Goal: Task Accomplishment & Management: Manage account settings

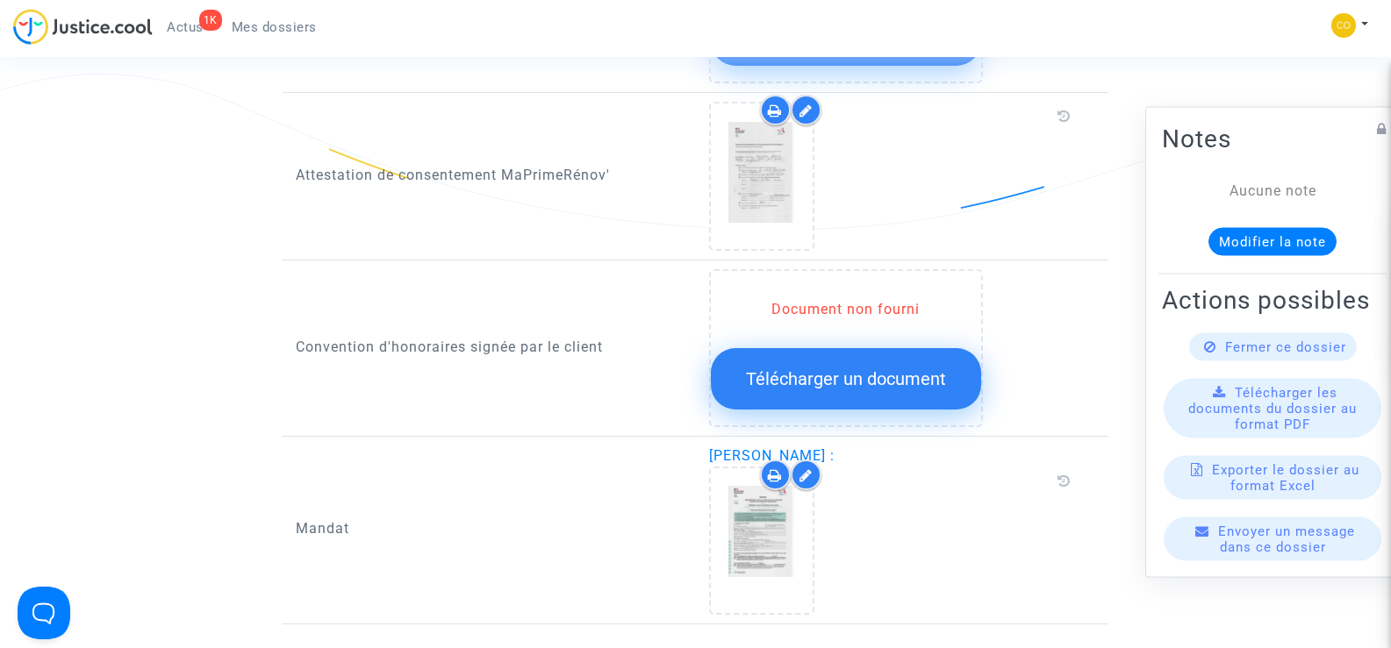
scroll to position [2106, 0]
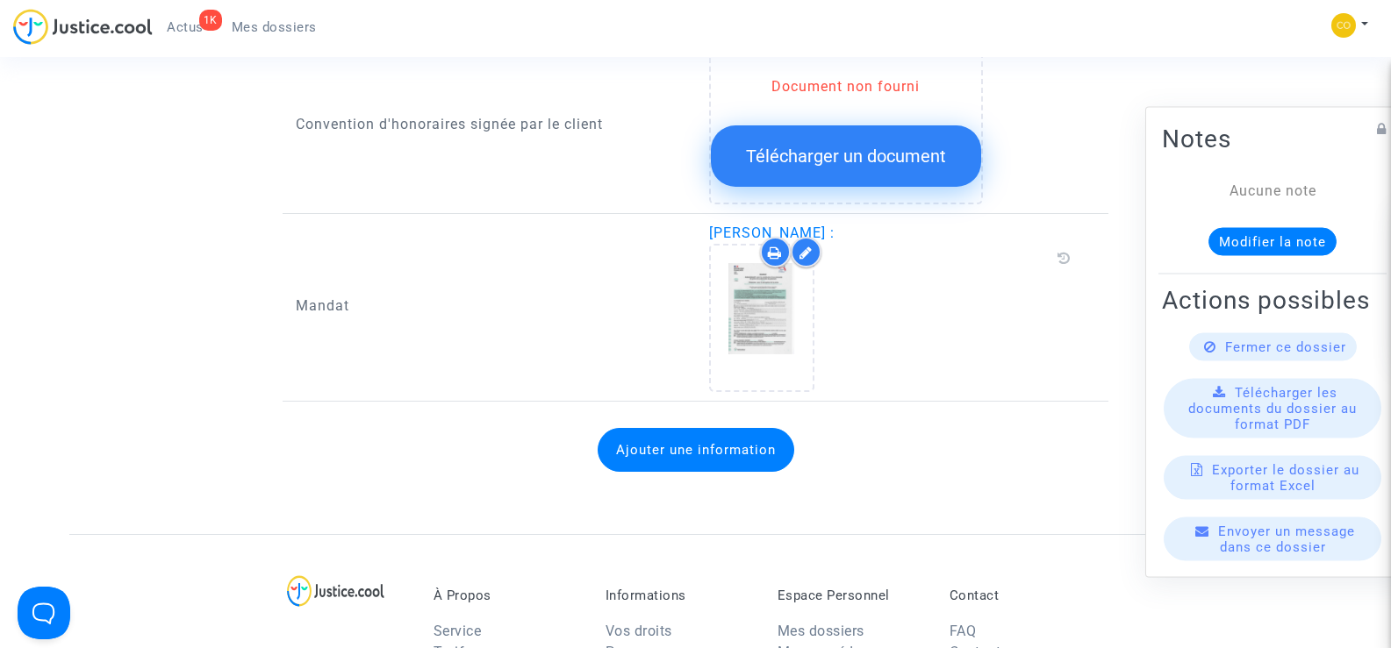
click at [269, 23] on span "Mes dossiers" at bounding box center [274, 27] width 85 height 16
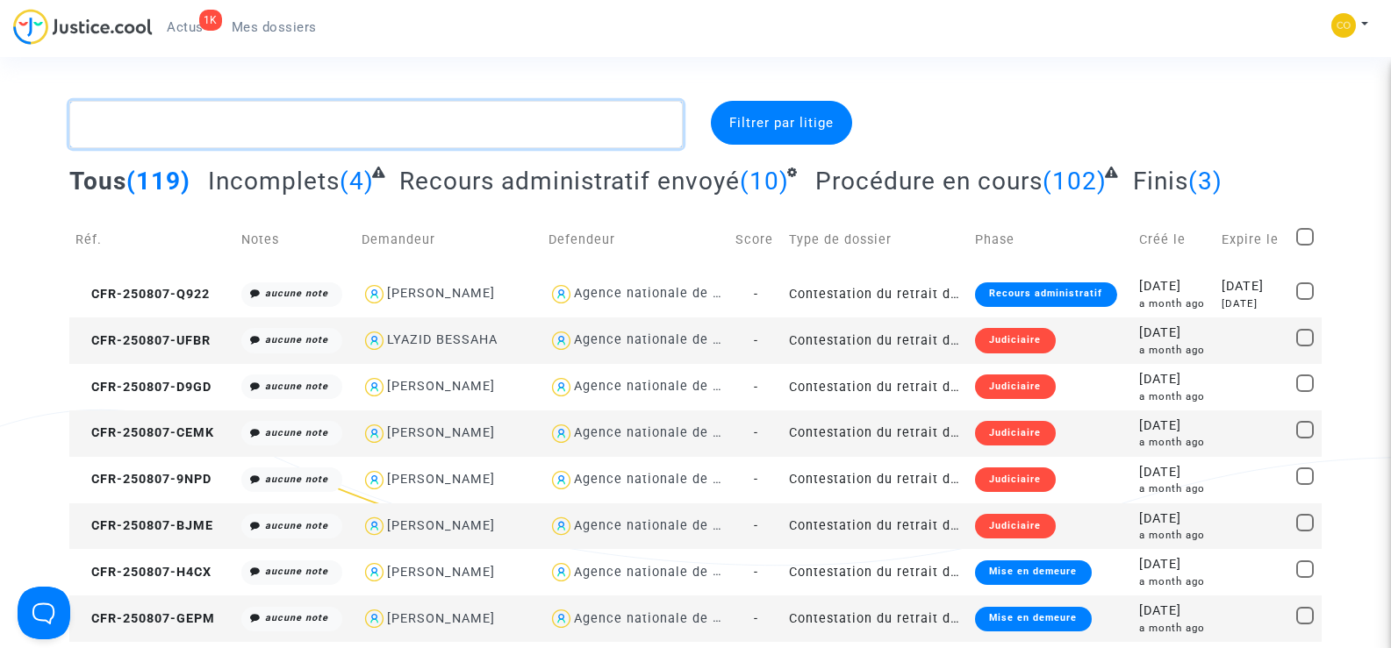
click at [191, 127] on textarea at bounding box center [375, 124] width 612 height 47
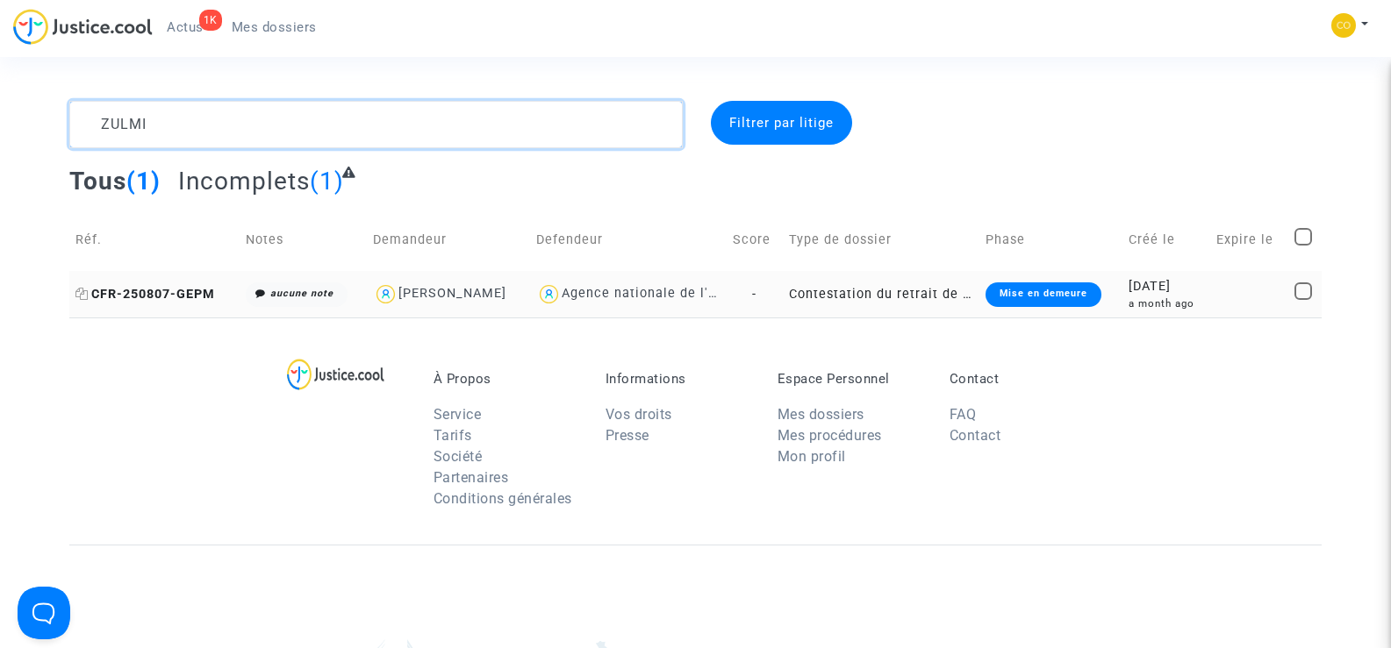
type textarea "ZULMI"
click at [194, 290] on span "CFR-250807-GEPM" at bounding box center [145, 294] width 140 height 15
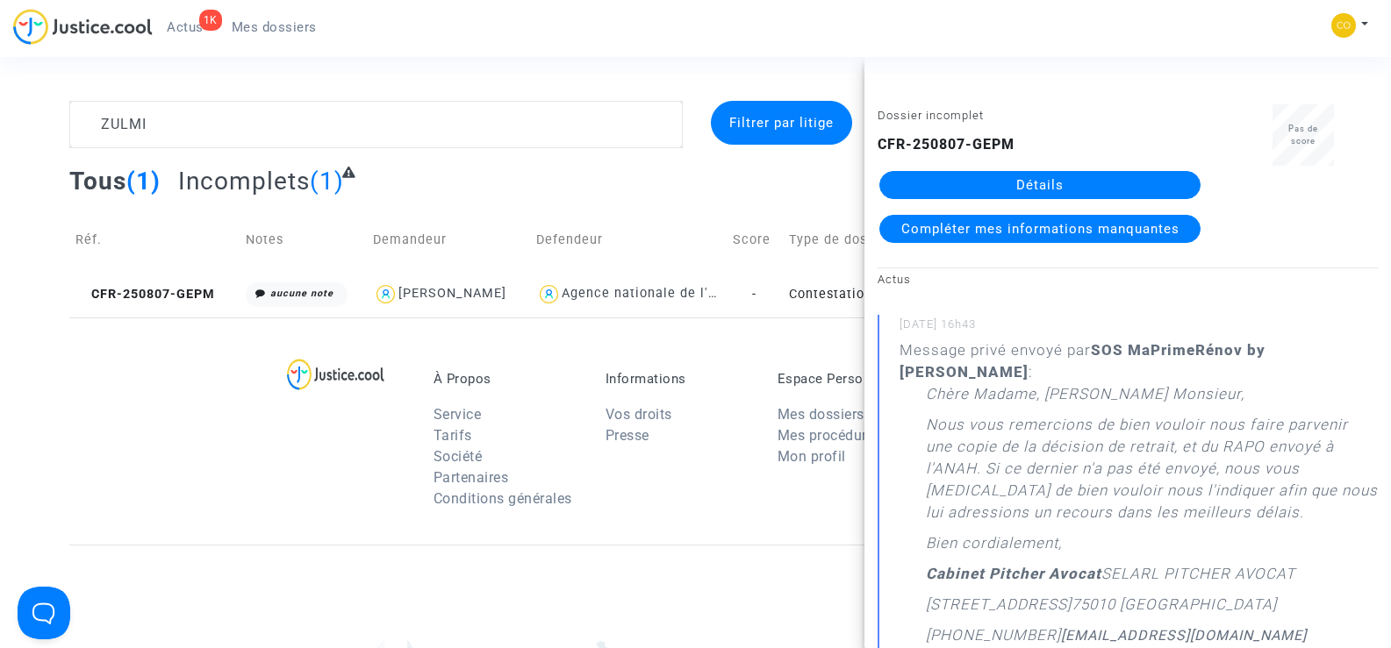
click at [1022, 182] on link "Détails" at bounding box center [1039, 185] width 321 height 28
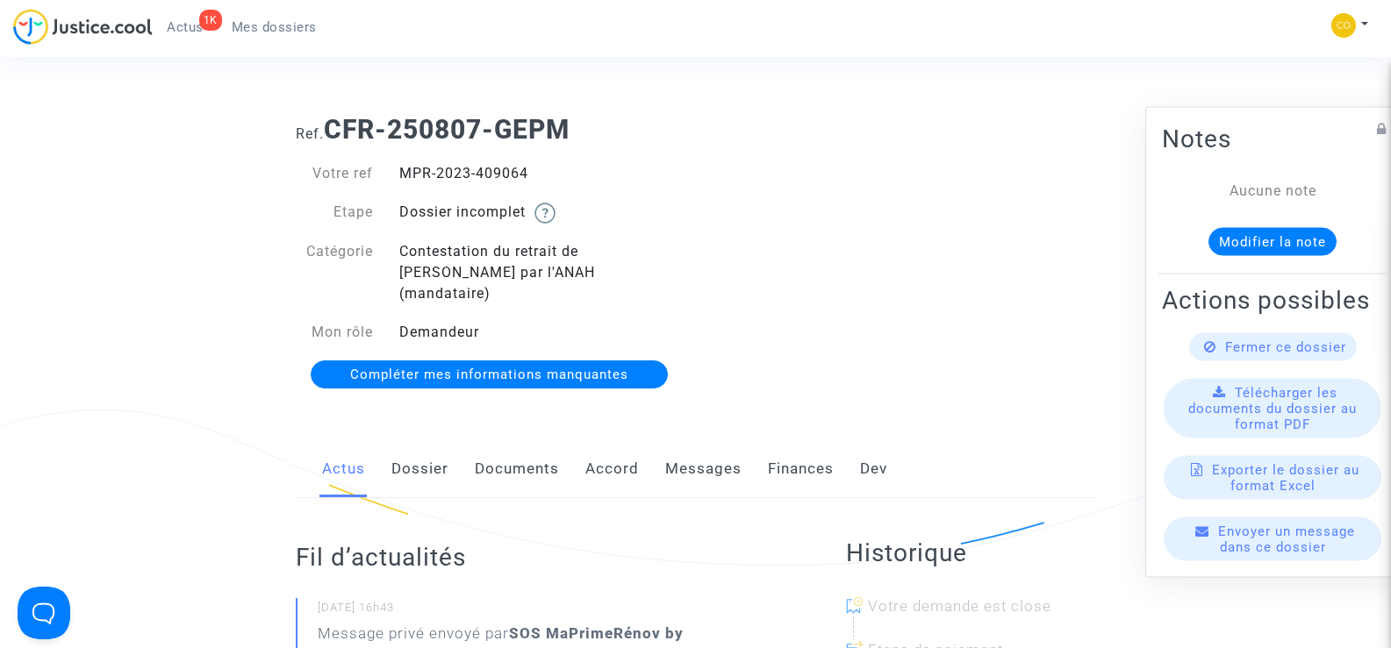
click at [512, 441] on link "Documents" at bounding box center [517, 470] width 84 height 58
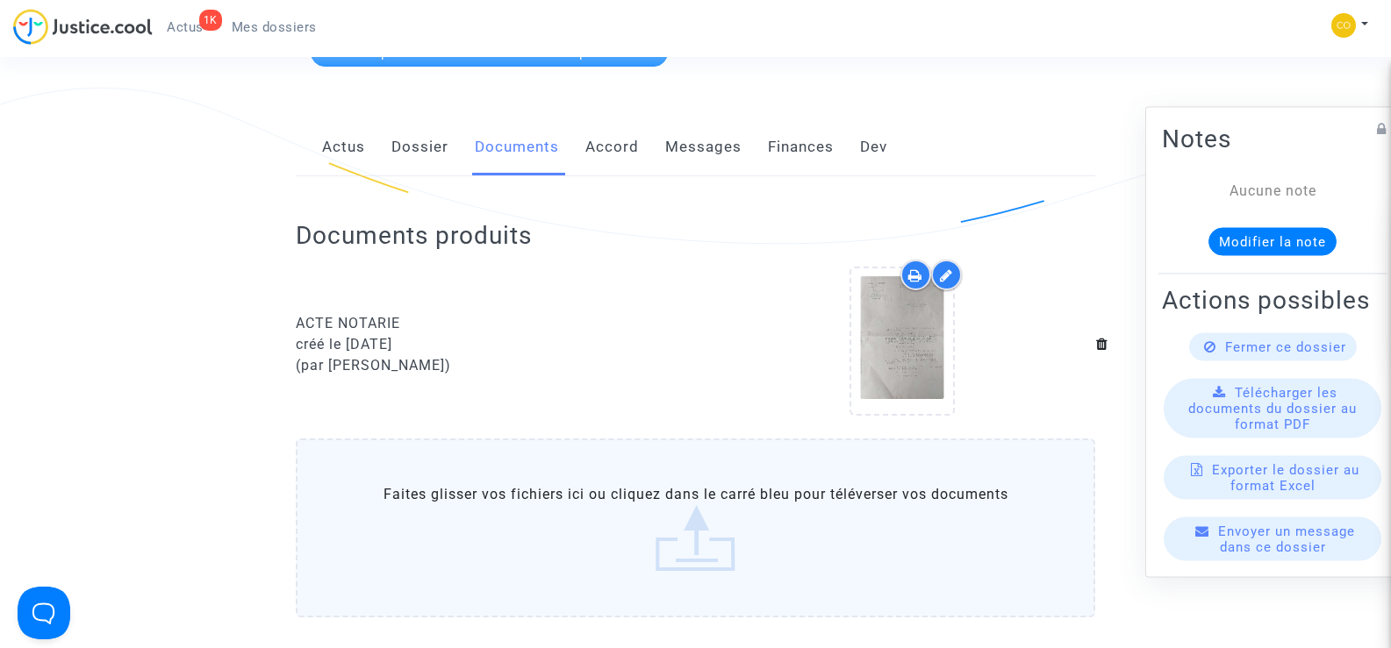
scroll to position [263, 0]
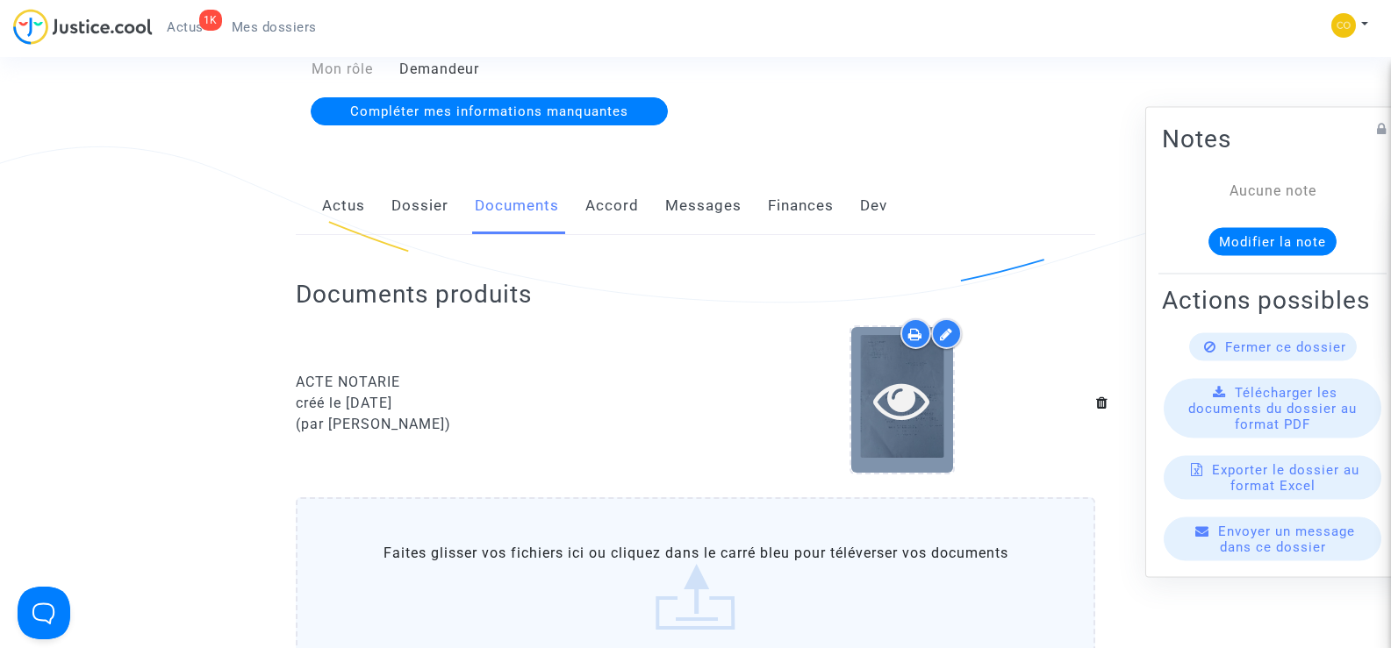
click at [876, 405] on icon at bounding box center [901, 400] width 57 height 56
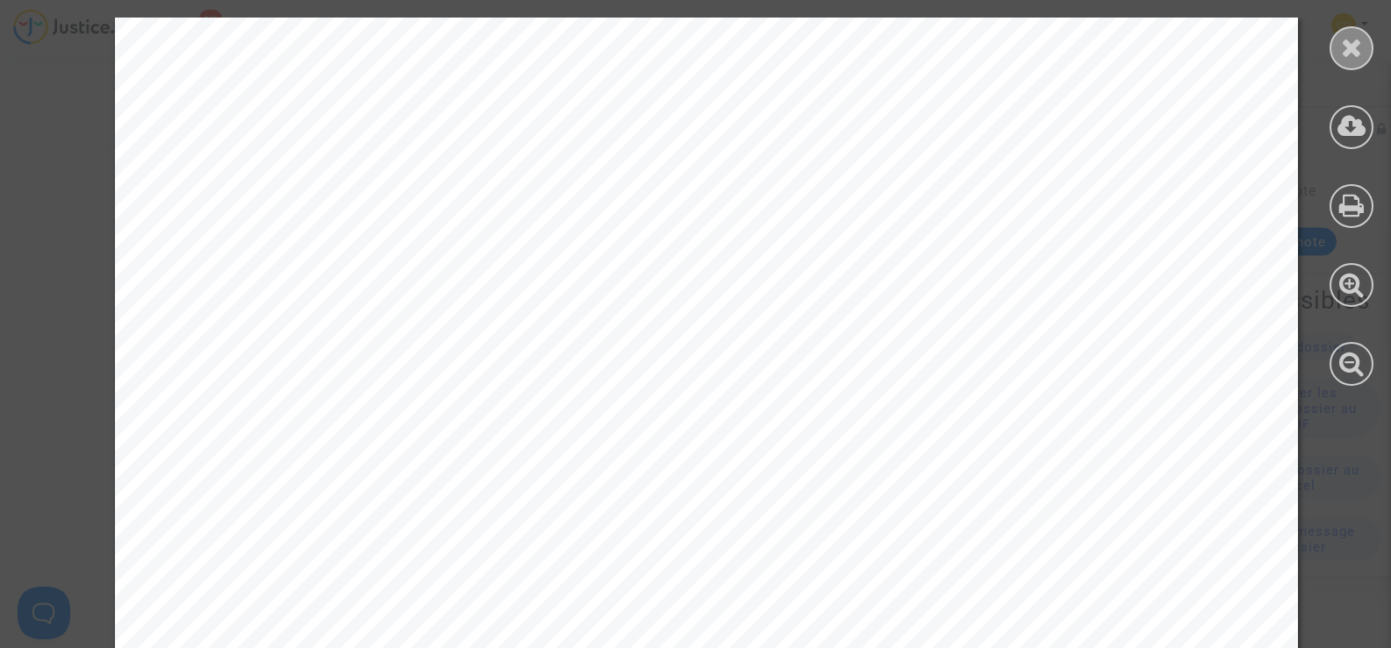
click at [1354, 47] on icon at bounding box center [1352, 47] width 22 height 26
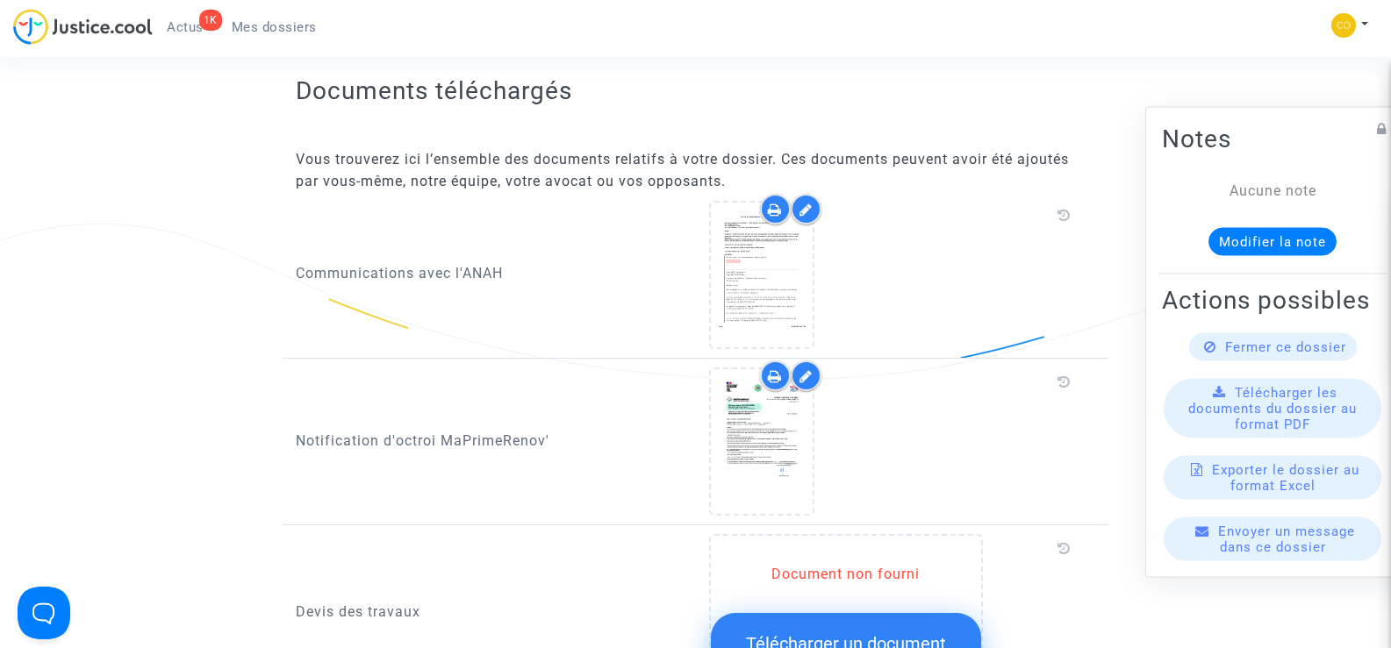
scroll to position [965, 0]
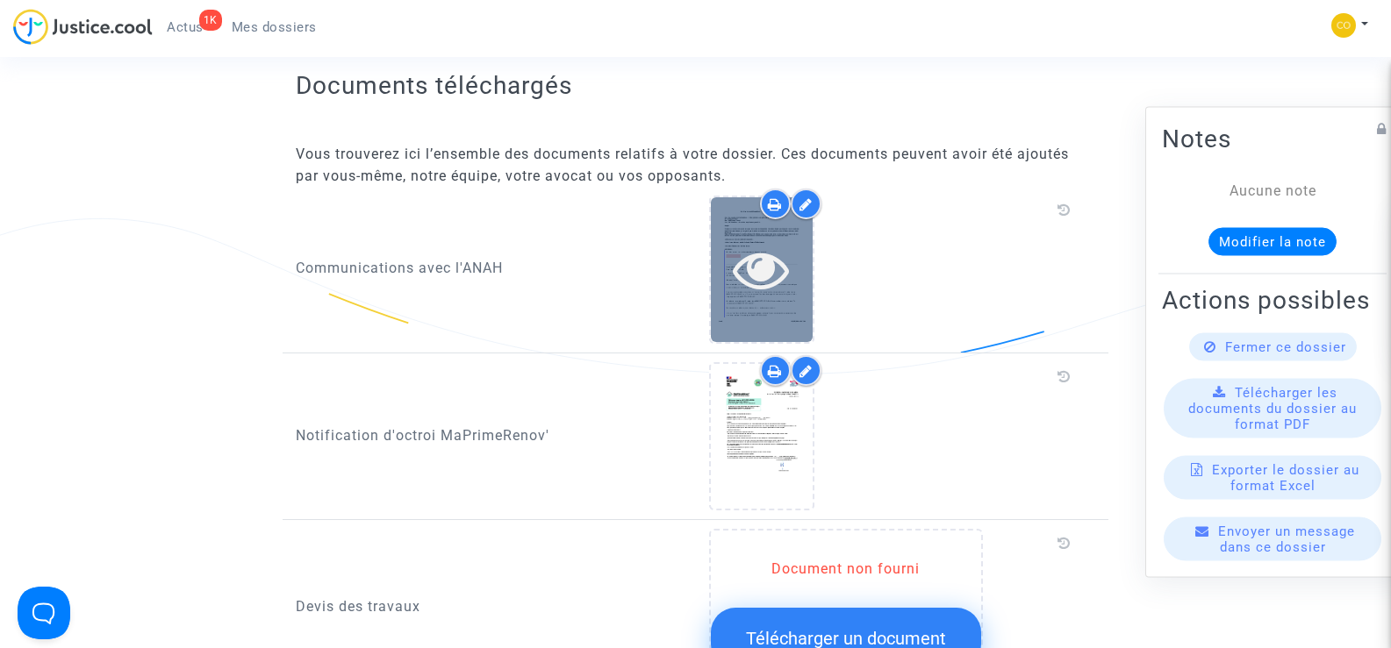
click at [765, 241] on icon at bounding box center [761, 269] width 57 height 56
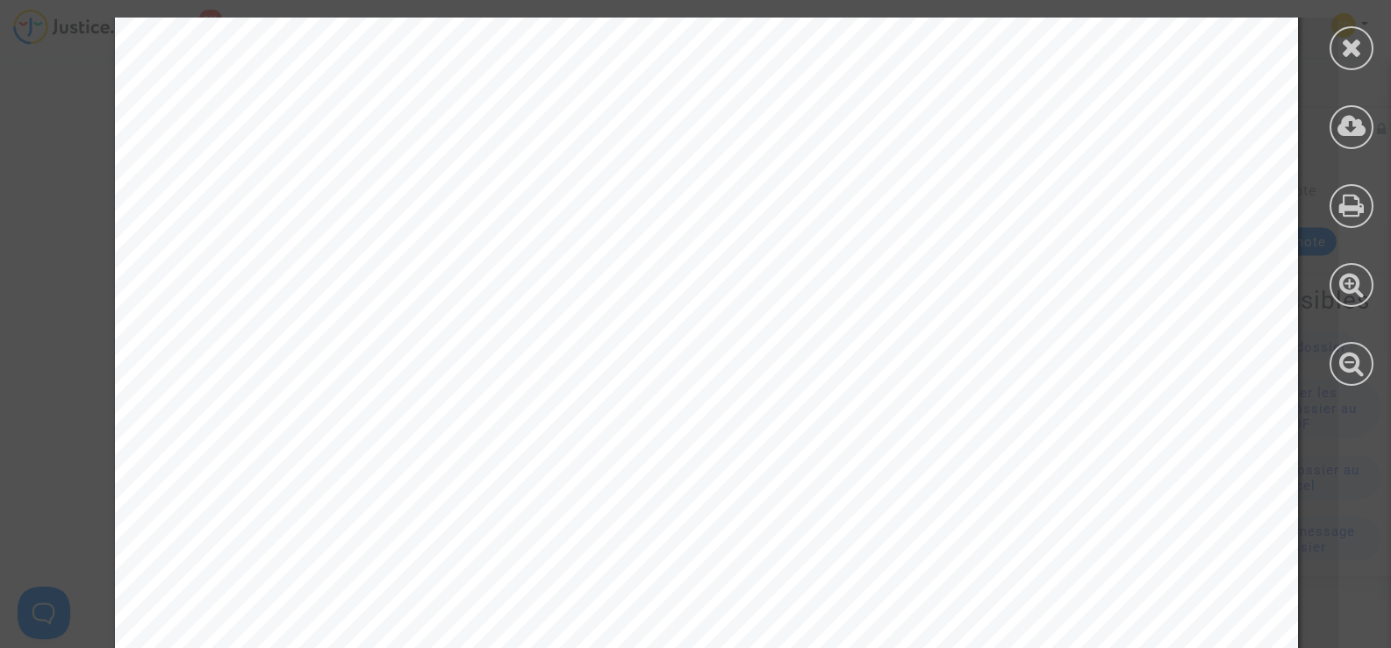
scroll to position [351, 0]
click at [1354, 47] on icon at bounding box center [1352, 47] width 22 height 26
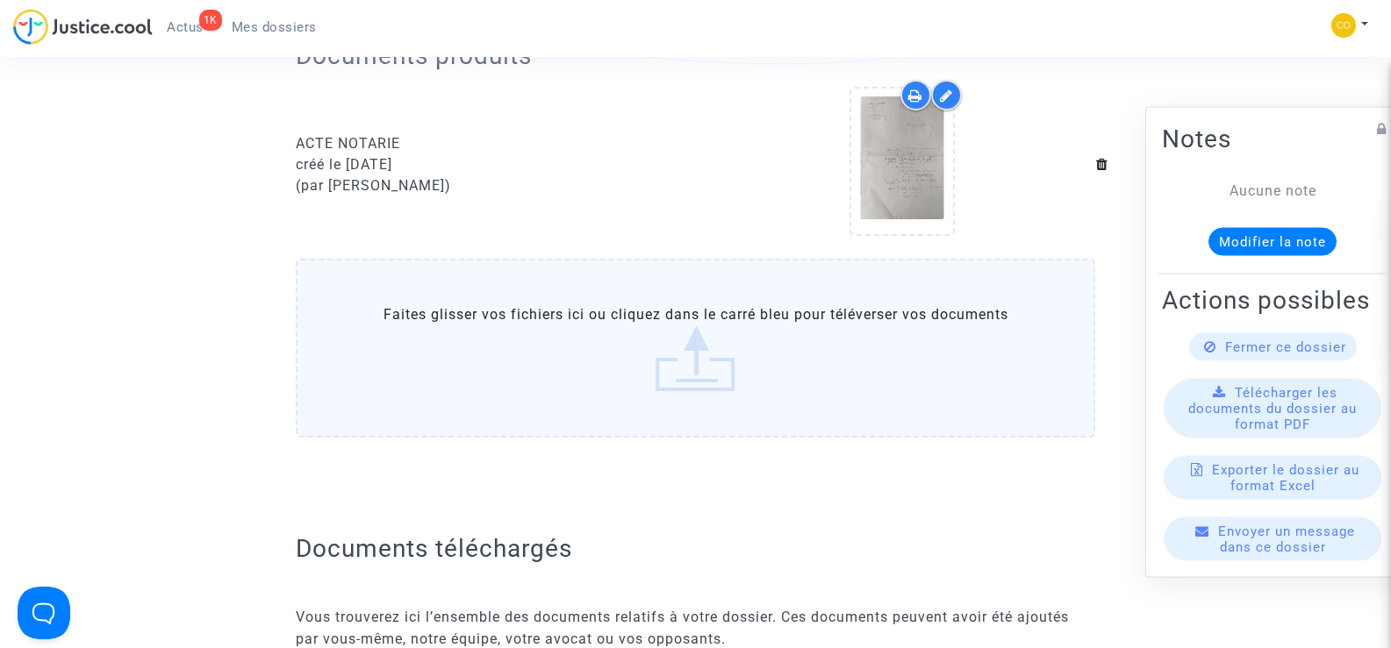
scroll to position [439, 0]
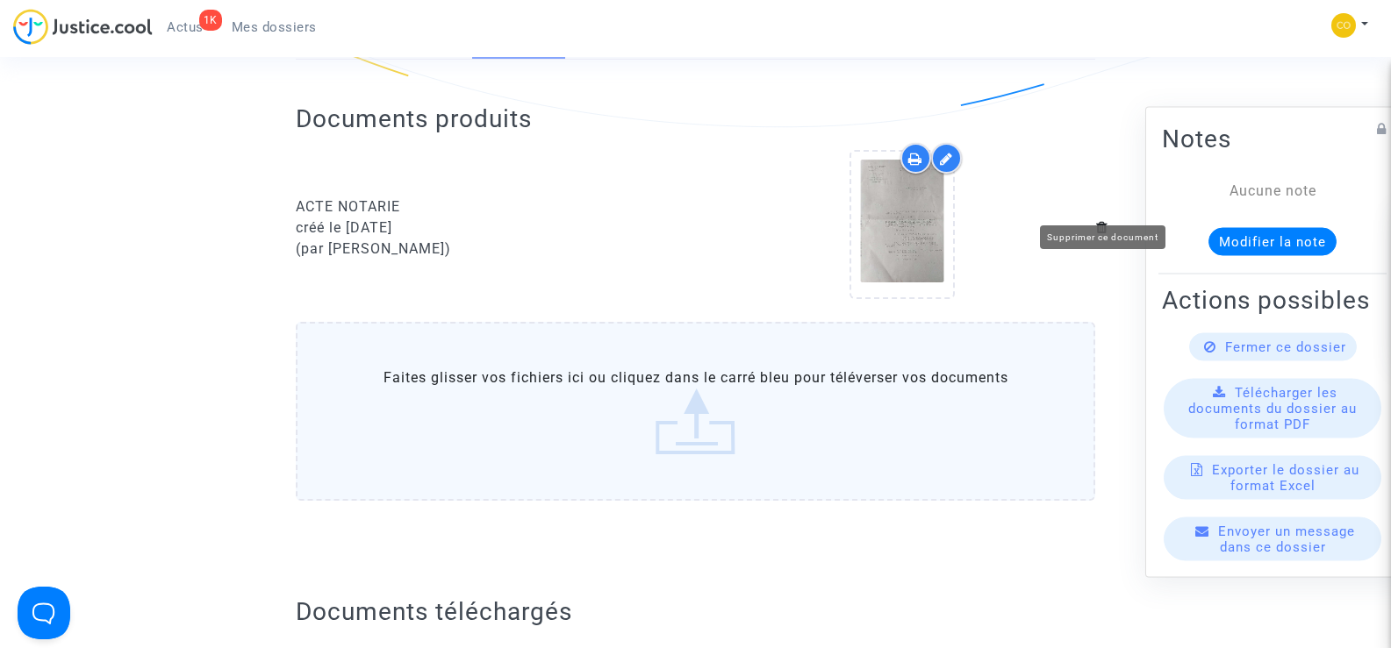
click at [1102, 220] on icon at bounding box center [1102, 227] width 12 height 14
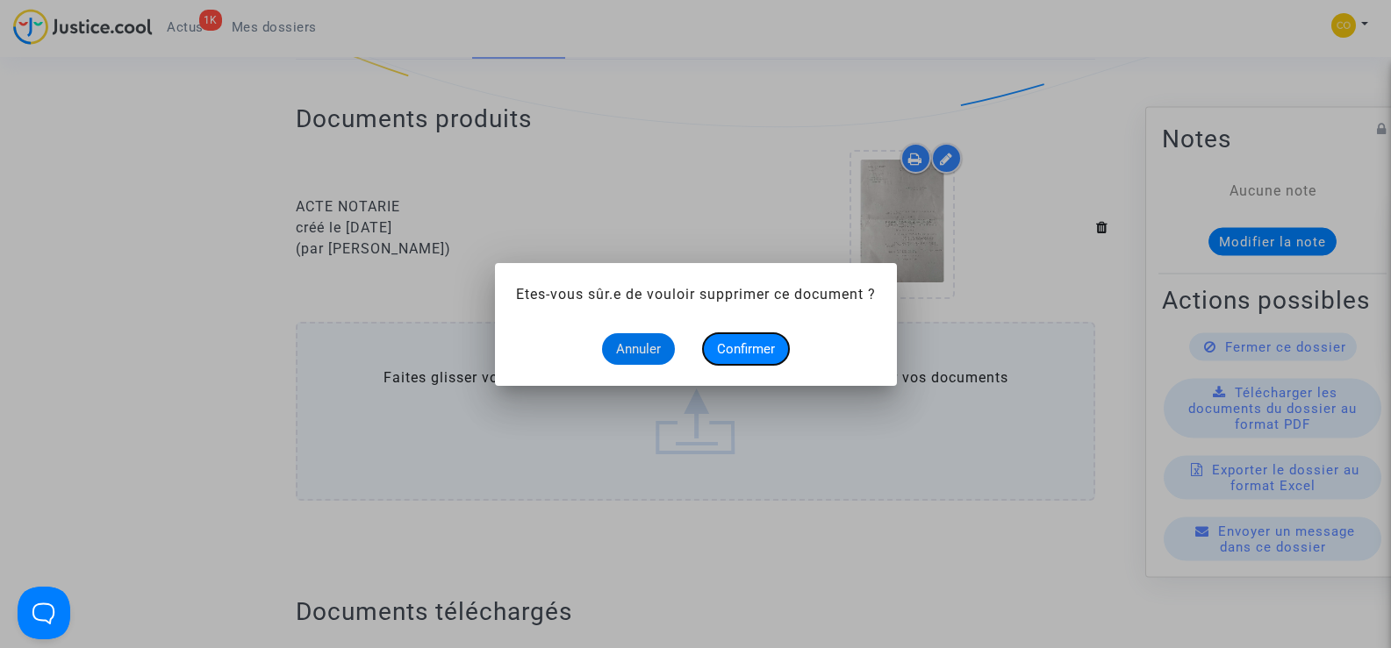
click at [749, 341] on span "Confirmer" at bounding box center [746, 349] width 58 height 16
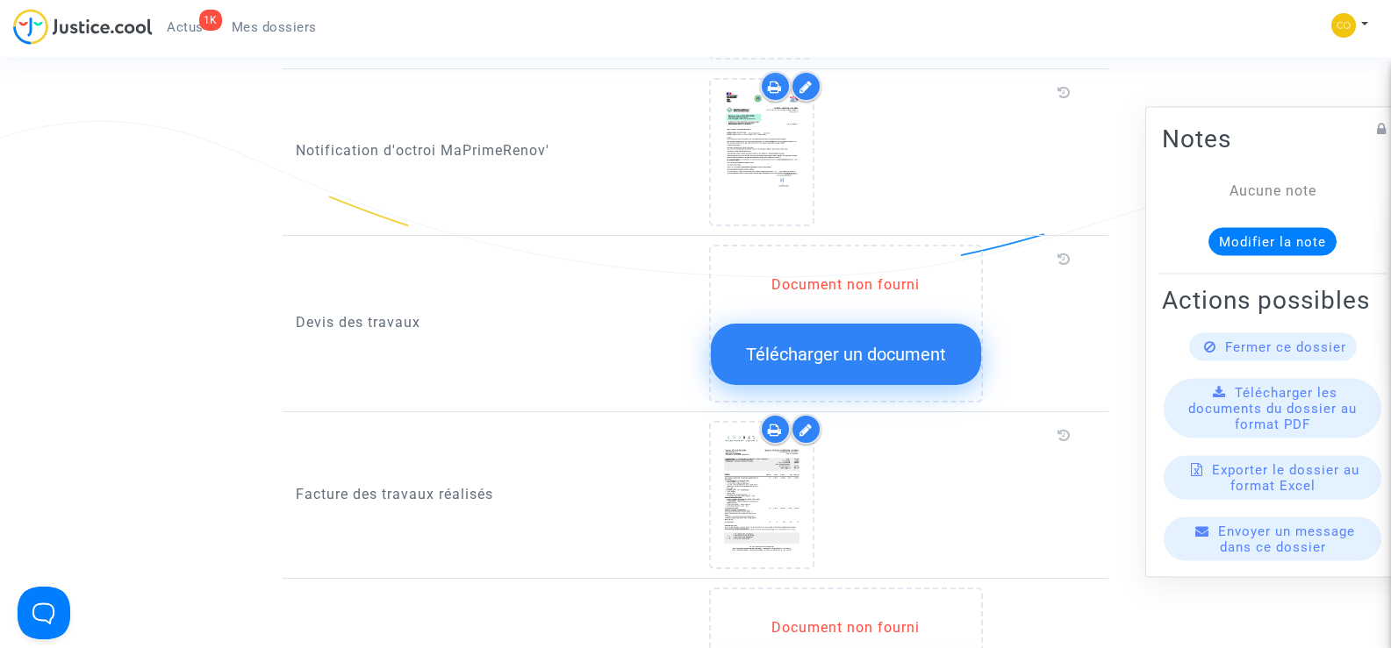
scroll to position [1228, 0]
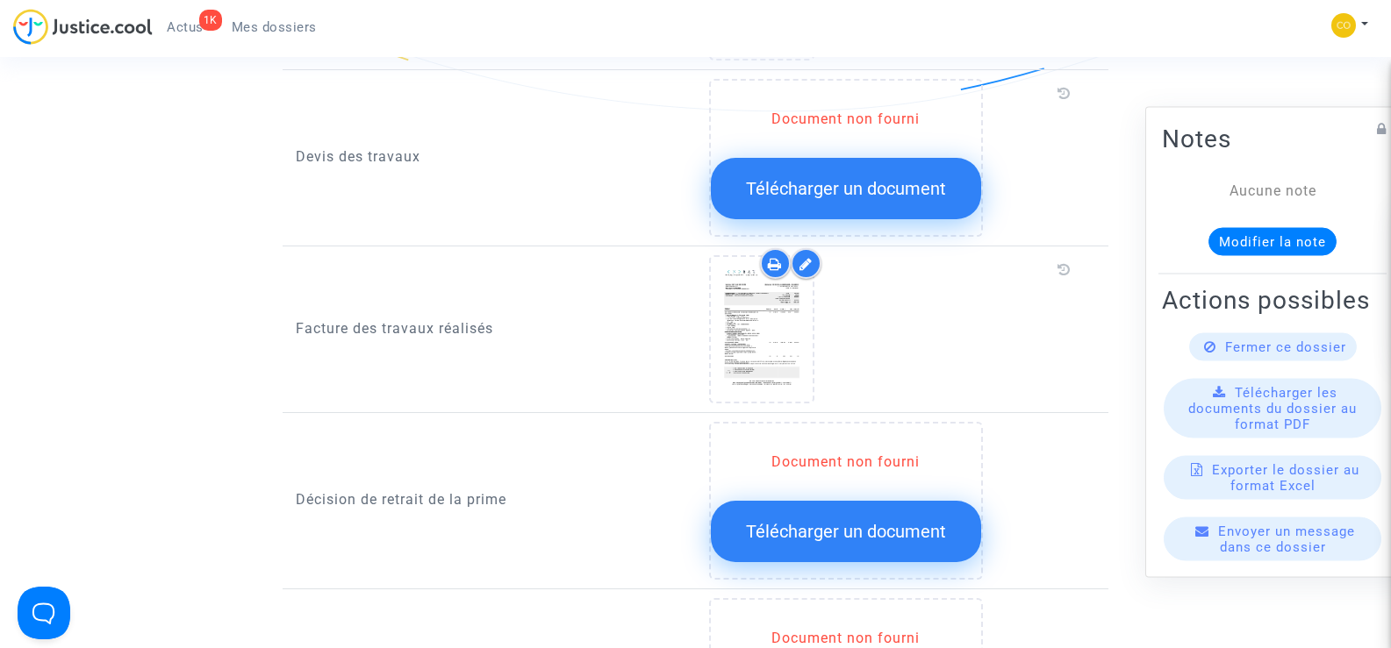
click at [806, 178] on span "Télécharger un document" at bounding box center [846, 188] width 200 height 21
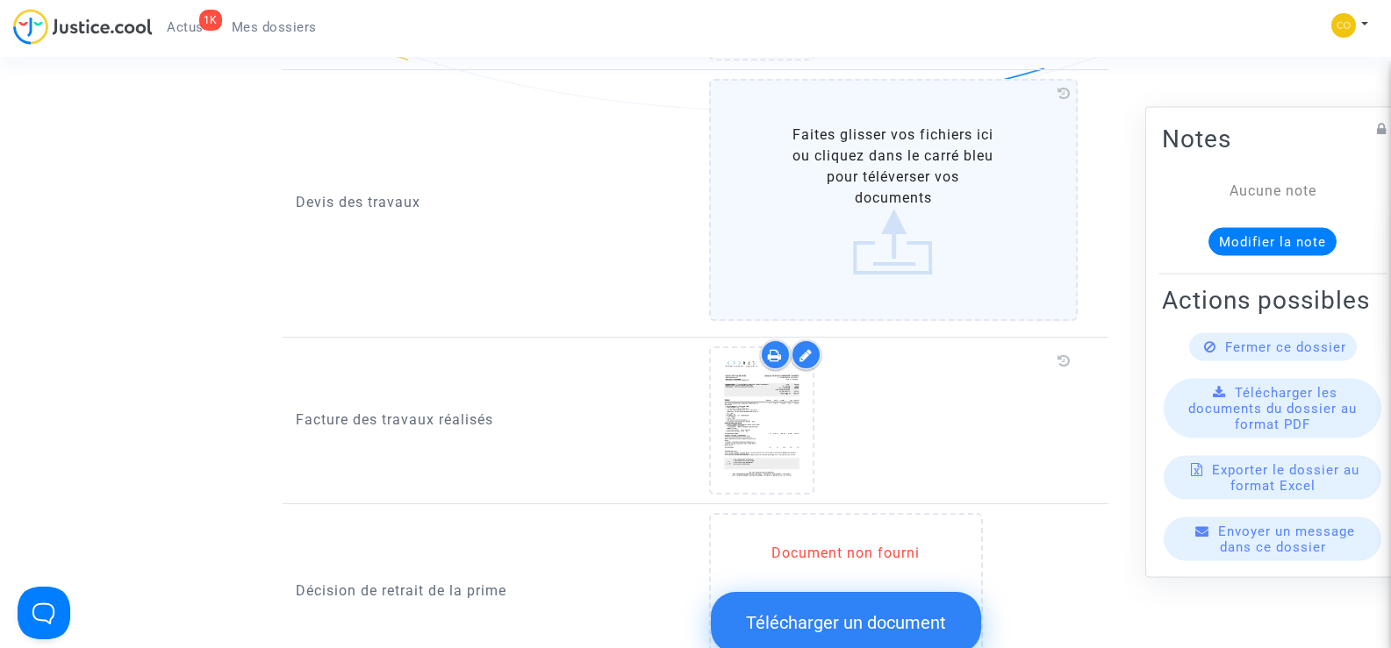
click at [876, 188] on label "Faites glisser vos fichiers ici ou cliquez dans le carré bleu pour téléverser v…" at bounding box center [893, 200] width 369 height 242
click at [0, 0] on input "Faites glisser vos fichiers ici ou cliquez dans le carré bleu pour téléverser v…" at bounding box center [0, 0] width 0 height 0
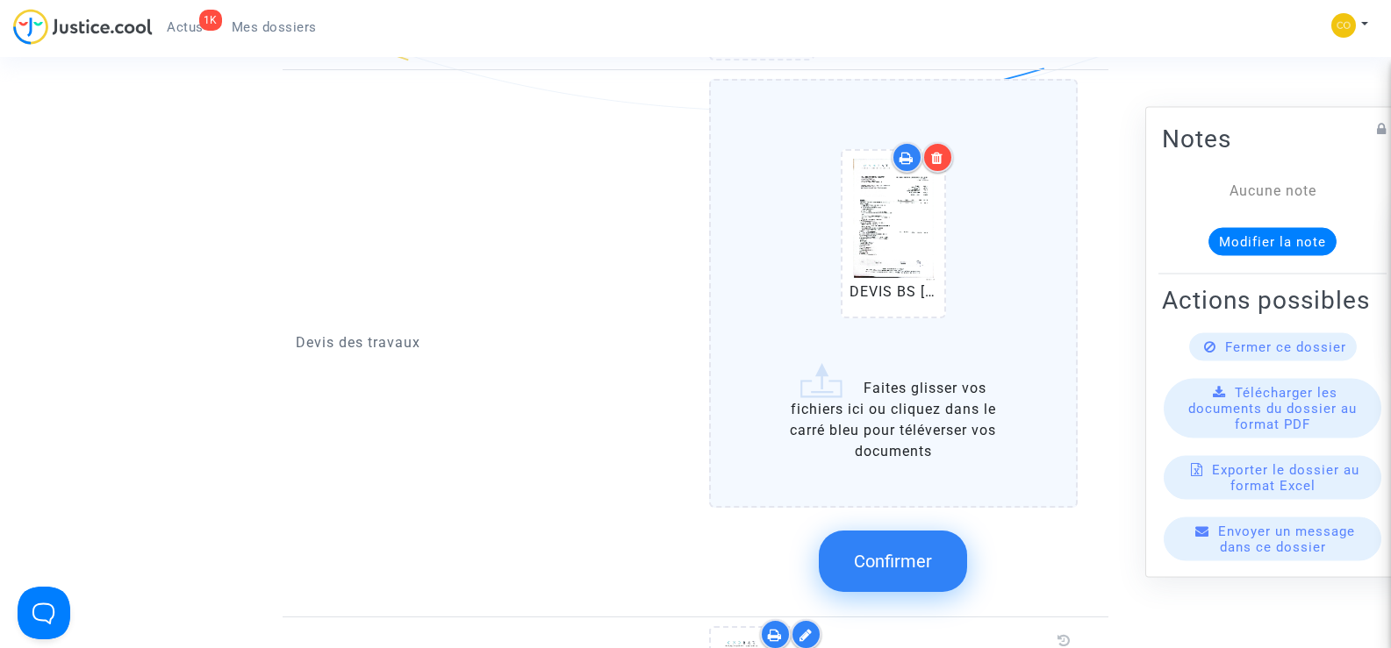
click at [927, 399] on label "DEVIS BS [PERSON_NAME] .pdf Faites glisser vos fichiers ici ou cliquez dans le …" at bounding box center [893, 293] width 369 height 429
click at [0, 0] on input "DEVIS BS [PERSON_NAME] .pdf Faites glisser vos fichiers ici ou cliquez dans le …" at bounding box center [0, 0] width 0 height 0
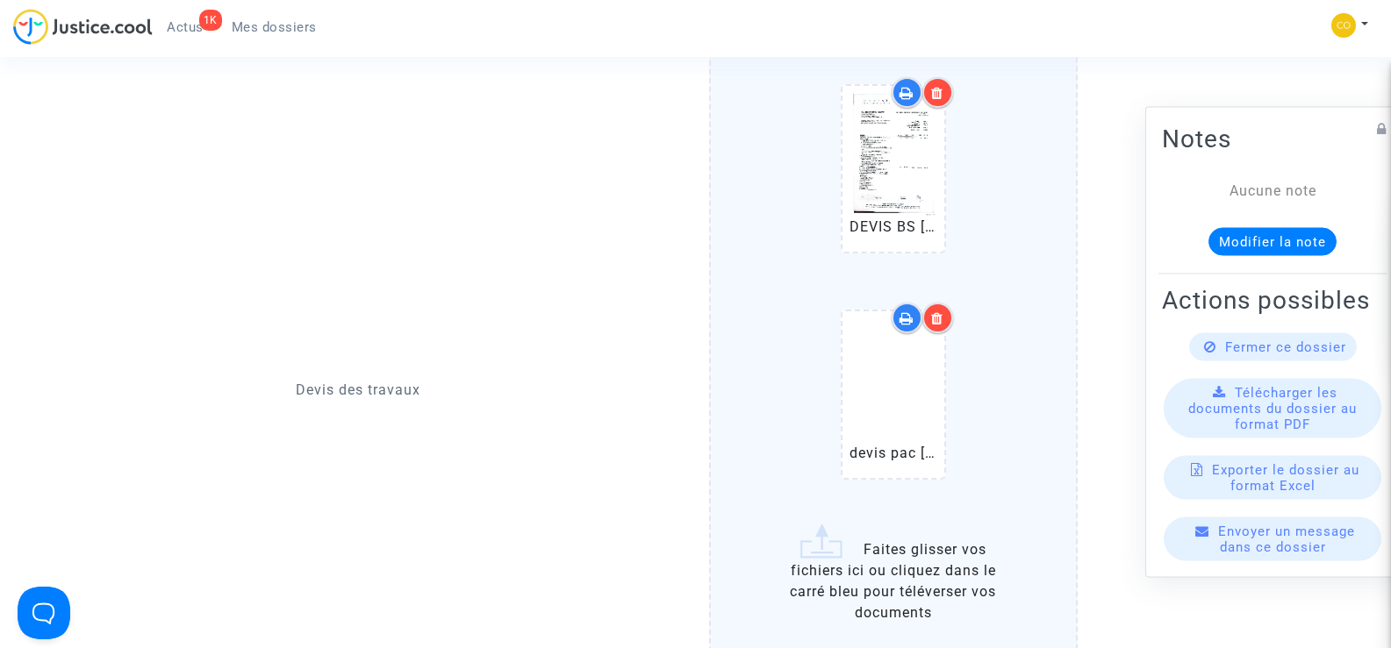
scroll to position [1579, 0]
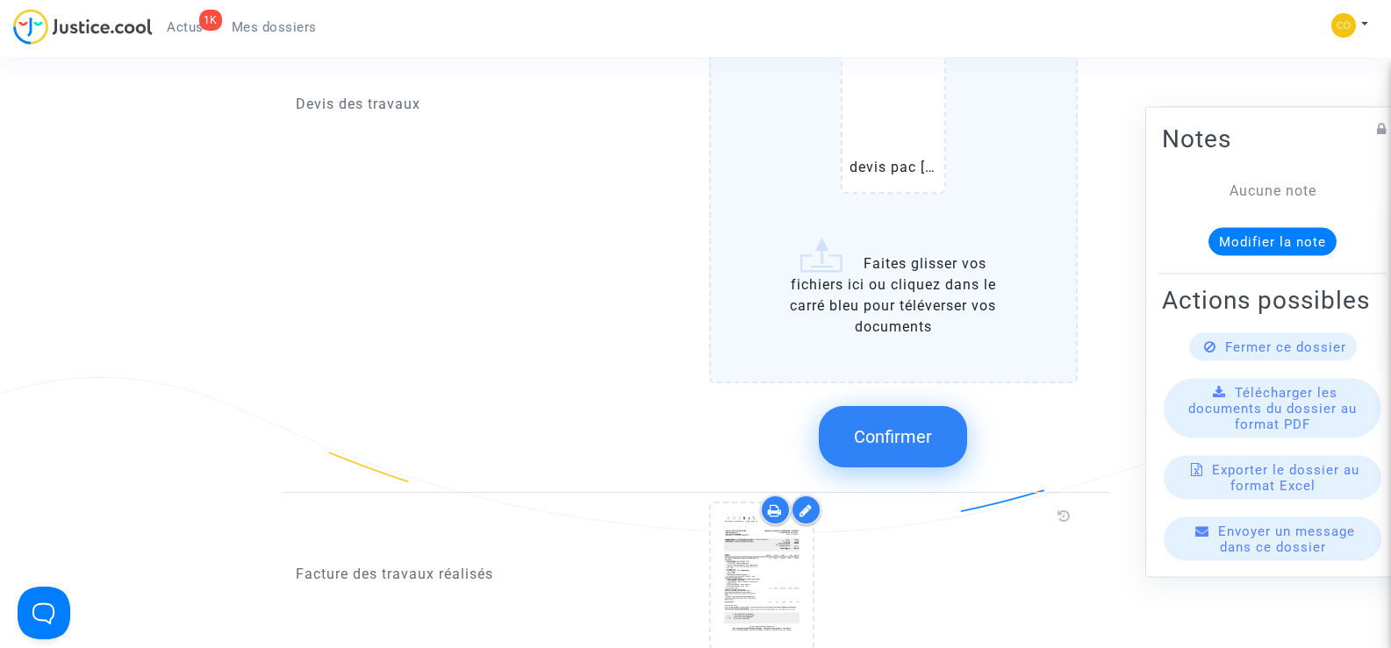
click at [894, 426] on span "Confirmer" at bounding box center [893, 436] width 78 height 21
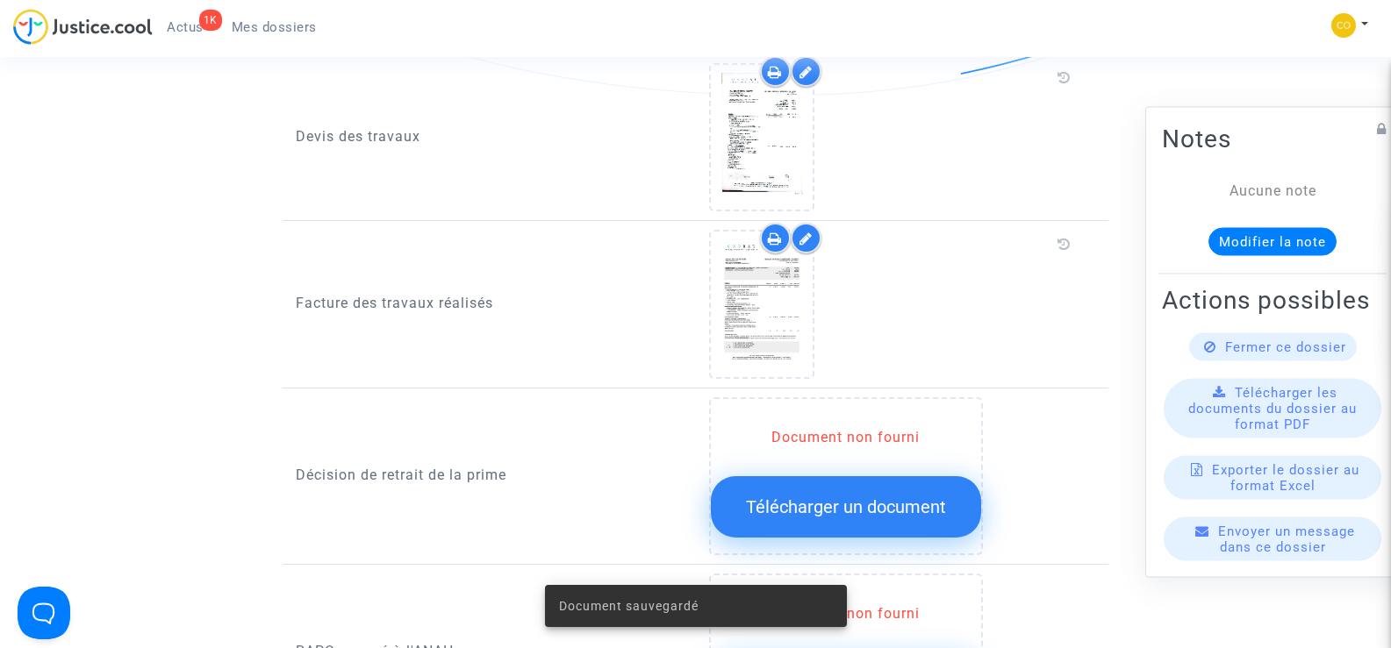
scroll to position [1228, 0]
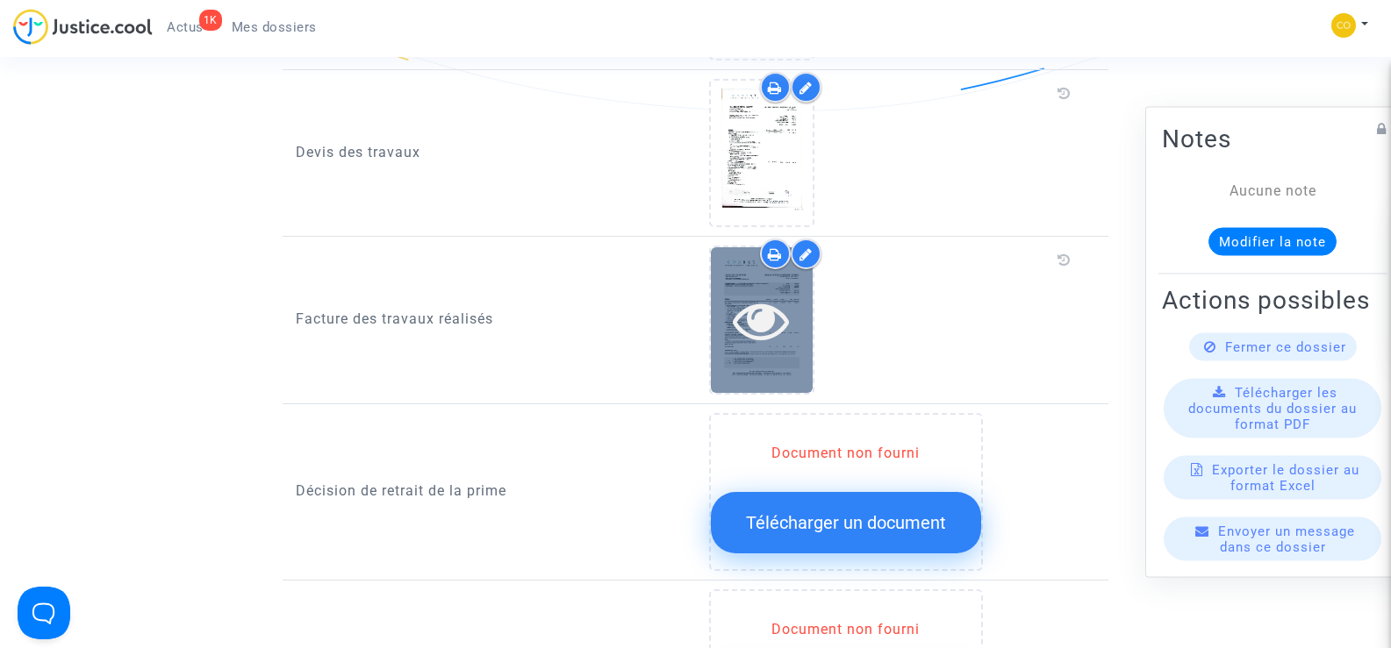
click at [767, 337] on div at bounding box center [762, 319] width 102 height 145
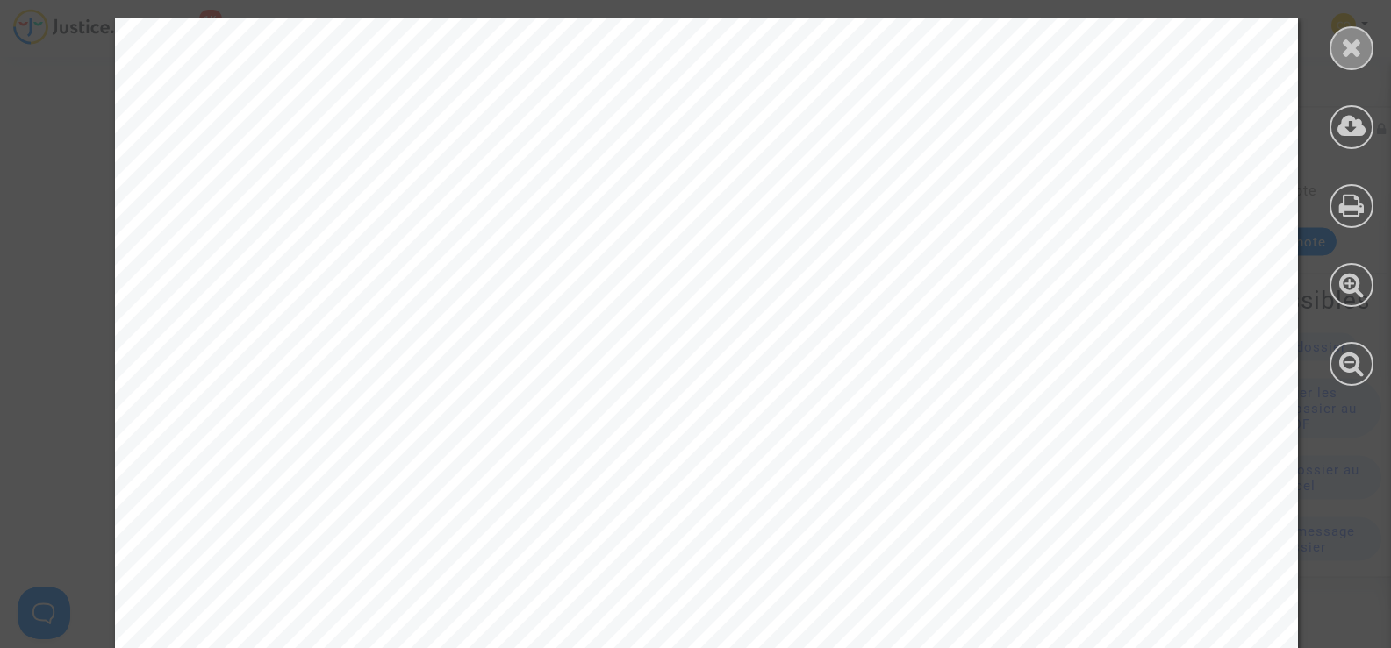
click at [1337, 54] on div at bounding box center [1351, 48] width 44 height 44
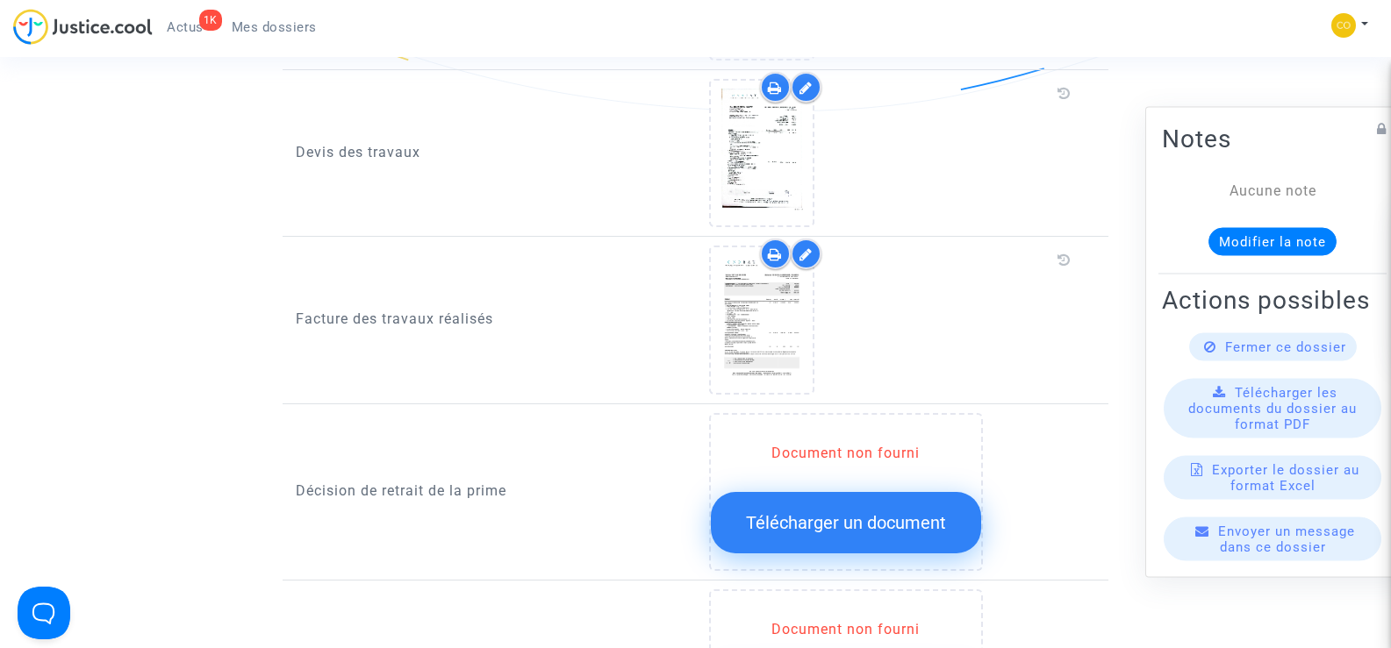
click at [806, 247] on icon at bounding box center [805, 254] width 13 height 14
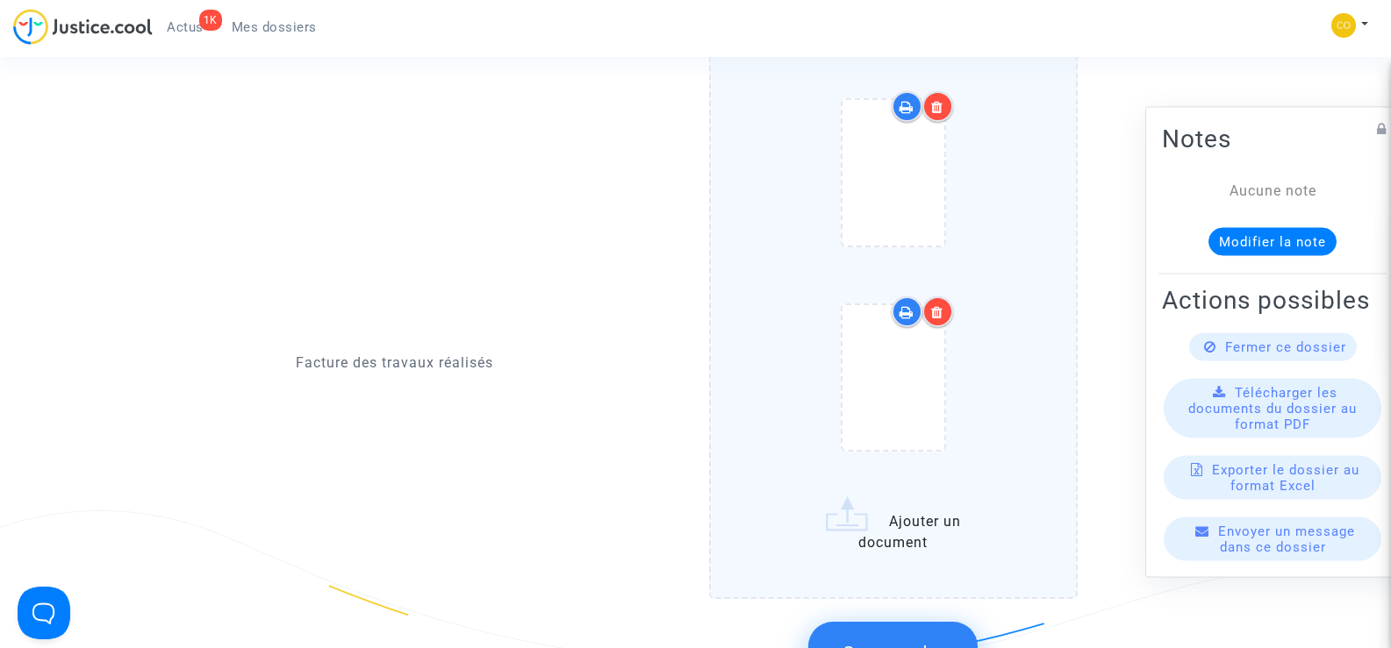
scroll to position [1404, 0]
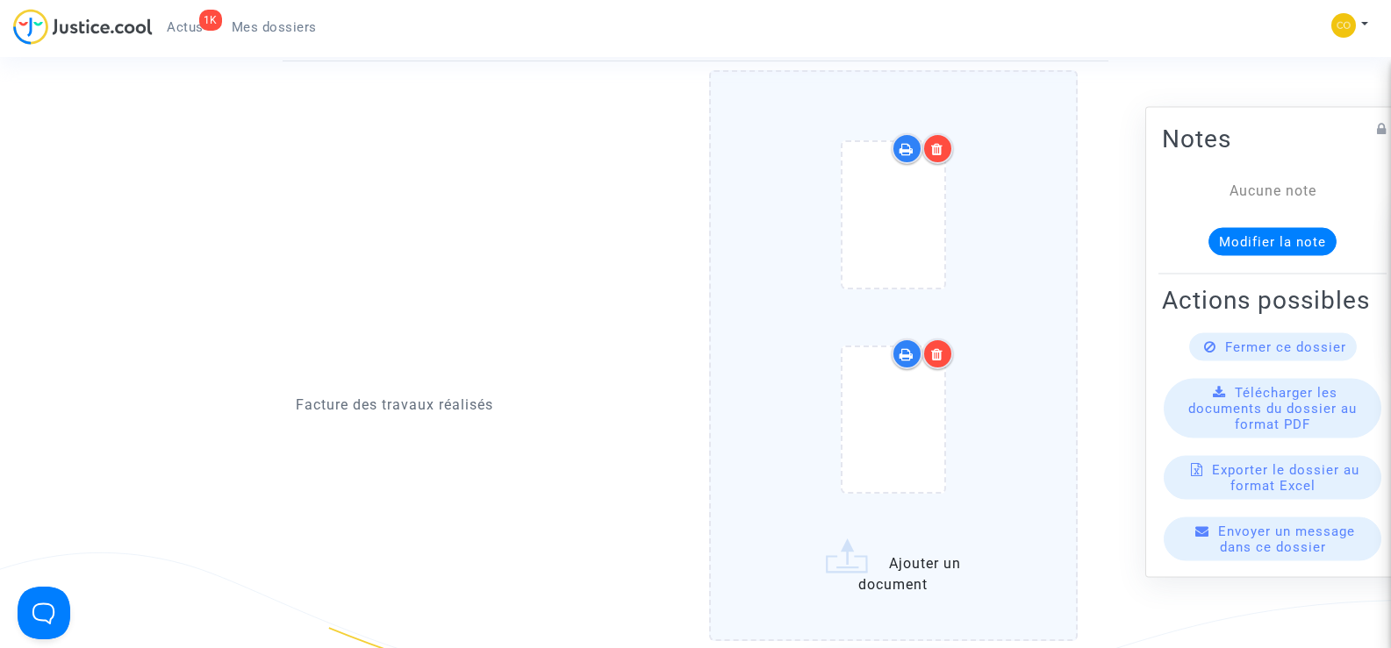
click at [941, 142] on icon at bounding box center [937, 149] width 12 height 14
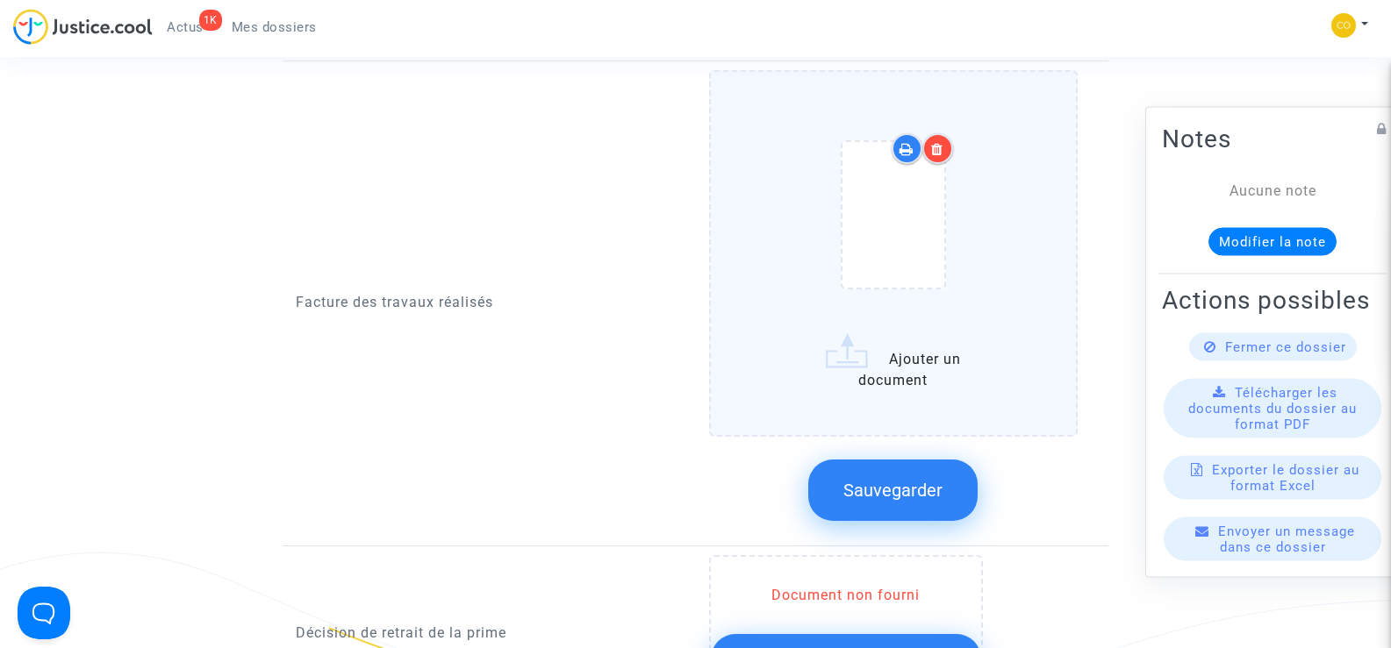
click at [940, 142] on icon at bounding box center [937, 149] width 12 height 14
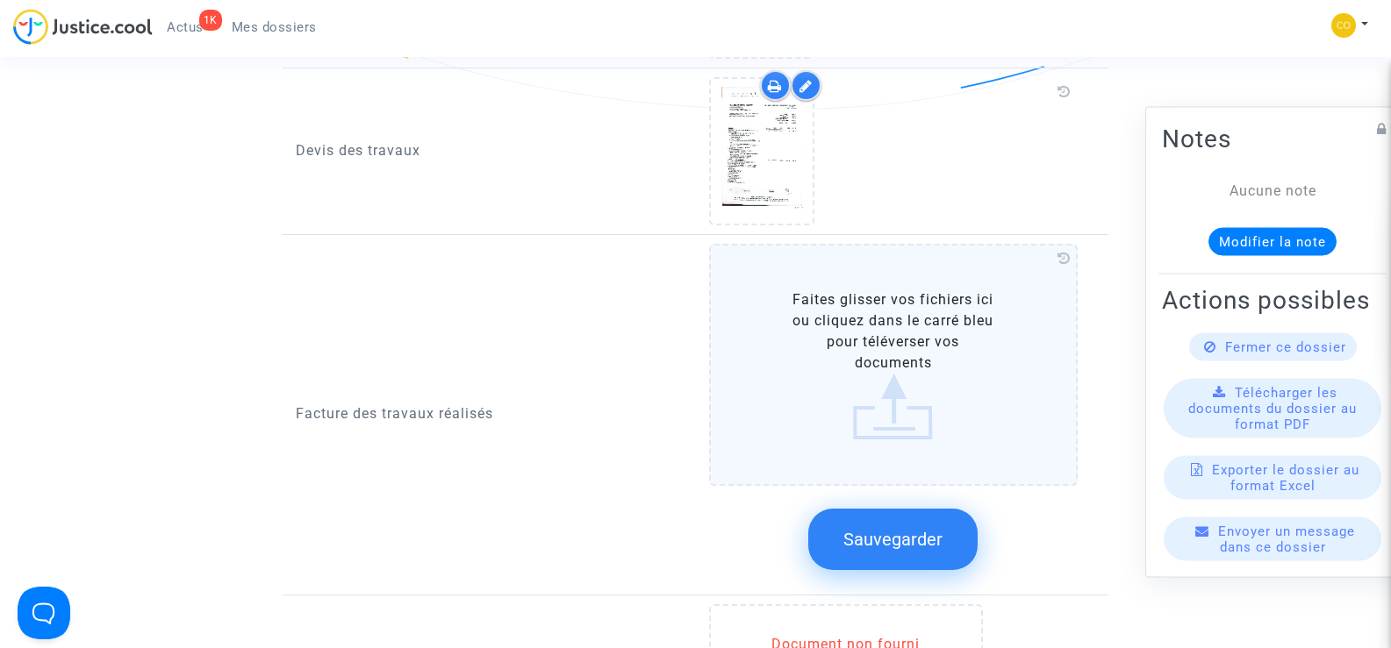
scroll to position [1228, 0]
click at [854, 329] on label "Faites glisser vos fichiers ici ou cliquez dans le carré bleu pour téléverser v…" at bounding box center [893, 367] width 369 height 242
click at [0, 0] on input "Faites glisser vos fichiers ici ou cliquez dans le carré bleu pour téléverser v…" at bounding box center [0, 0] width 0 height 0
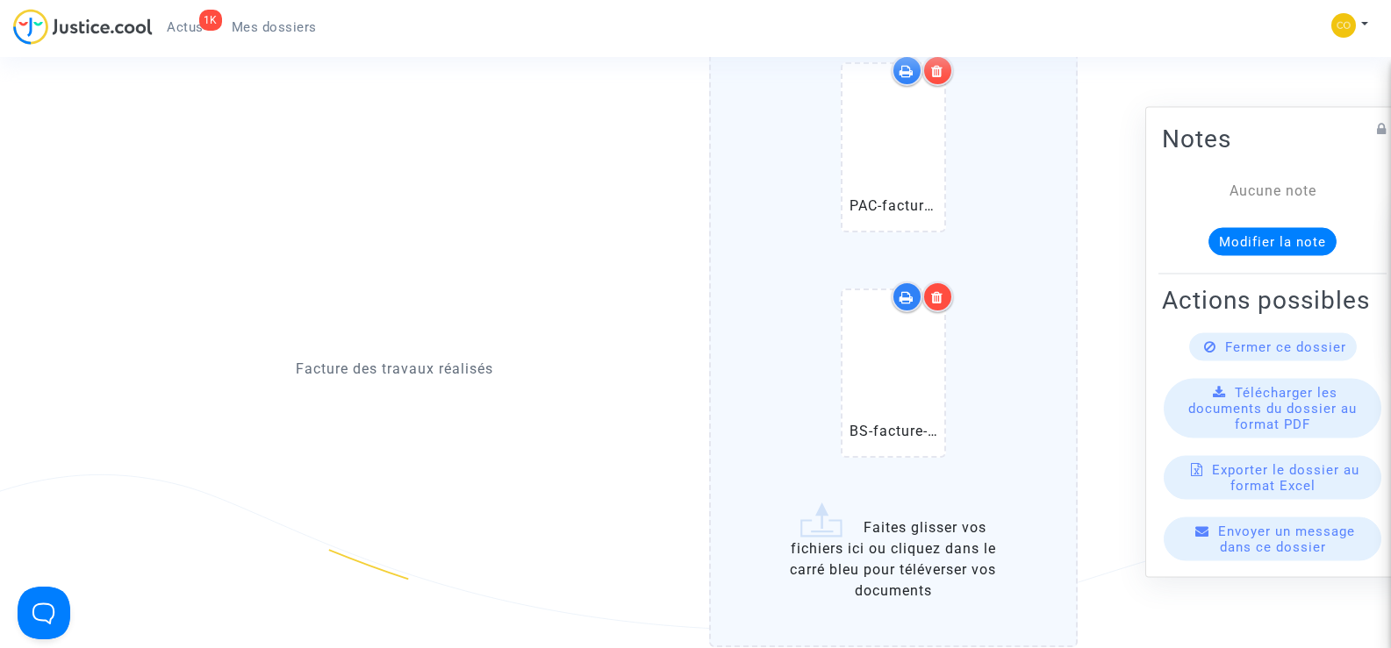
scroll to position [1492, 0]
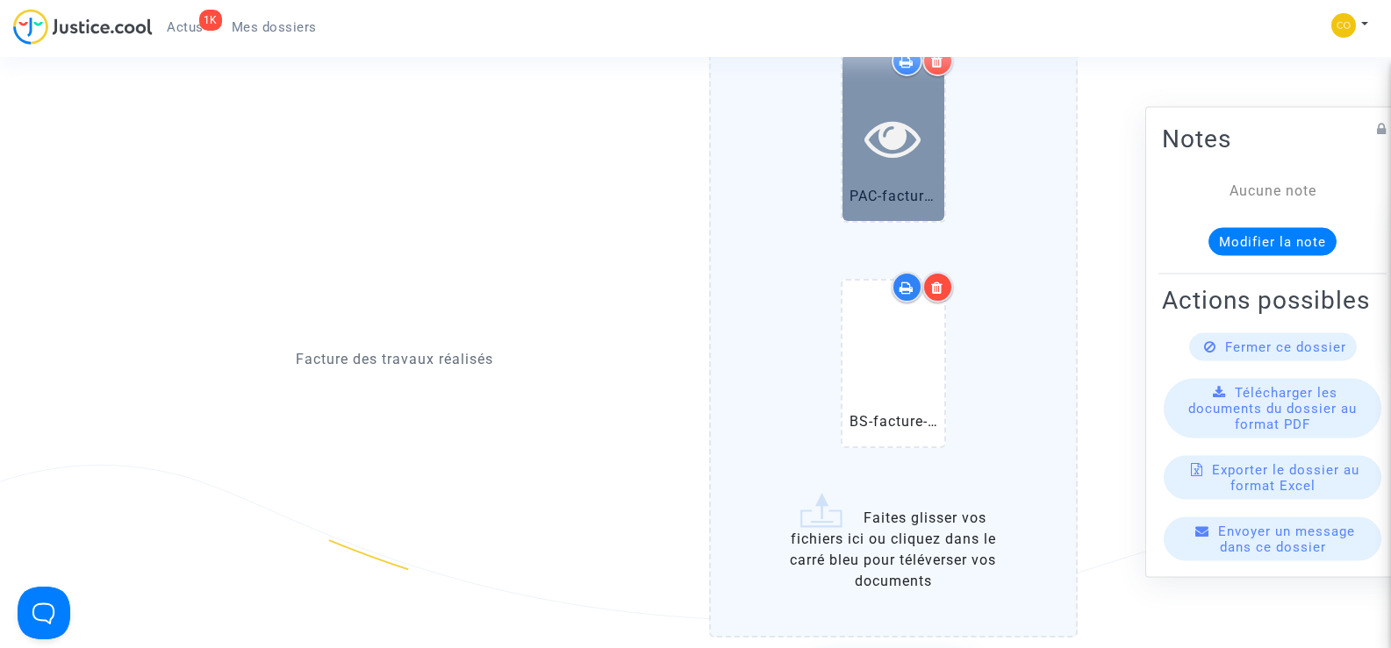
click at [899, 119] on icon at bounding box center [892, 138] width 57 height 56
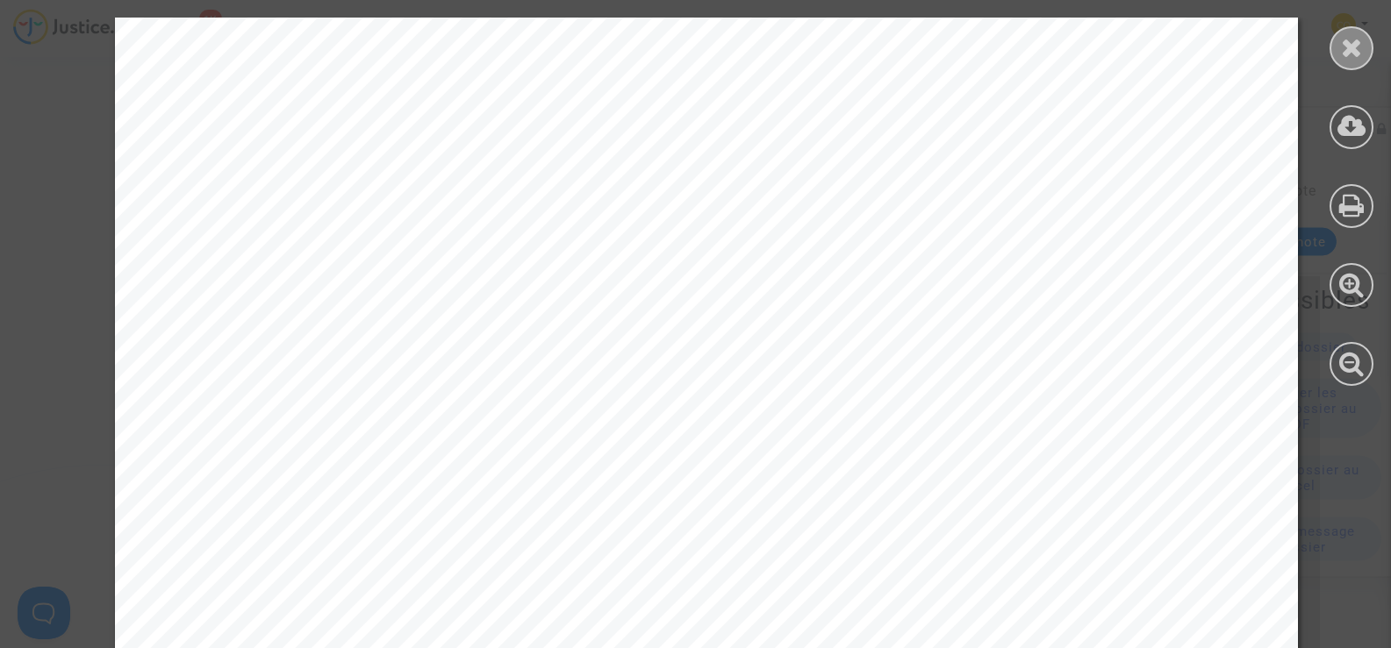
click at [1342, 48] on icon at bounding box center [1352, 47] width 22 height 26
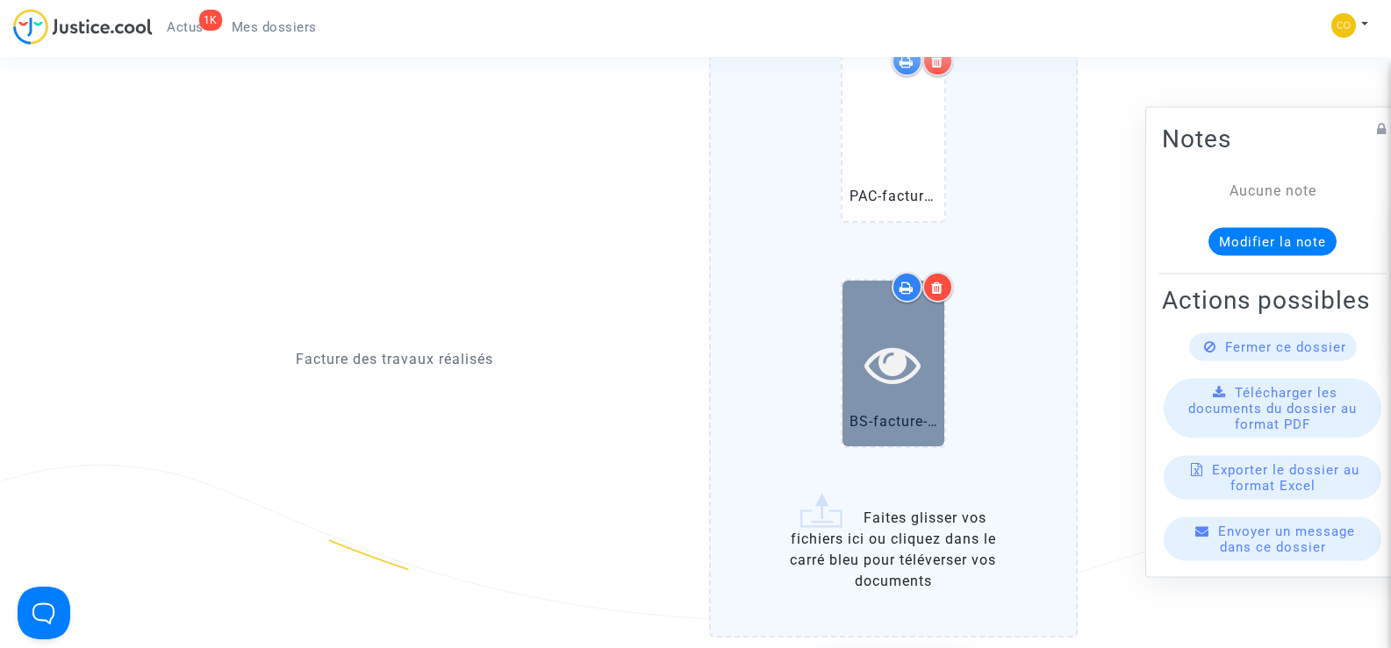
click at [913, 336] on icon at bounding box center [892, 364] width 57 height 56
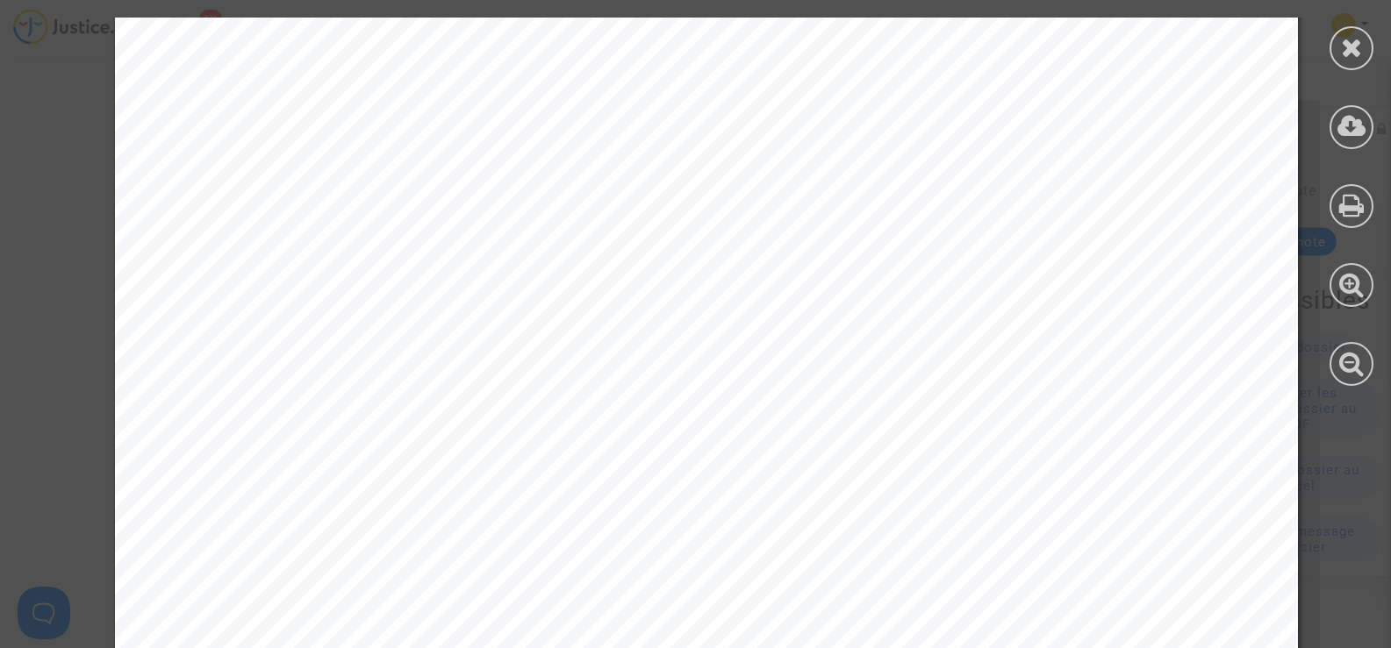
scroll to position [88, 0]
click at [1350, 35] on icon at bounding box center [1352, 47] width 22 height 26
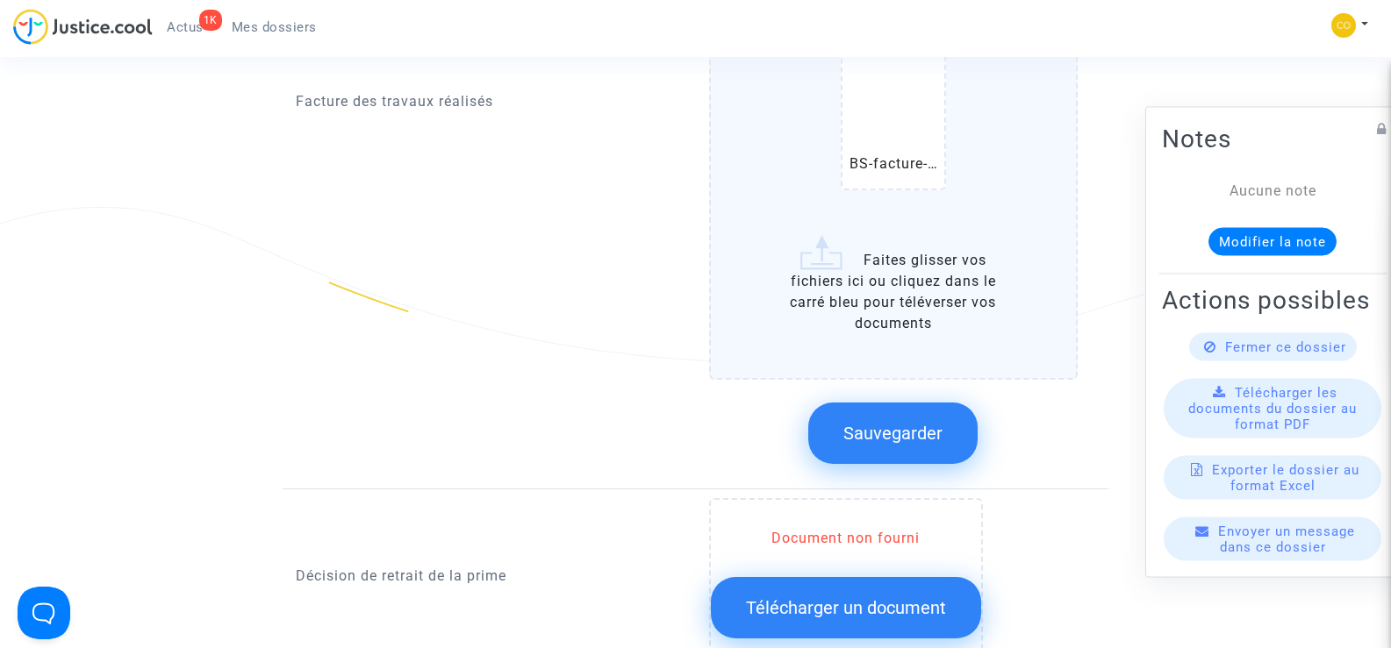
scroll to position [1755, 0]
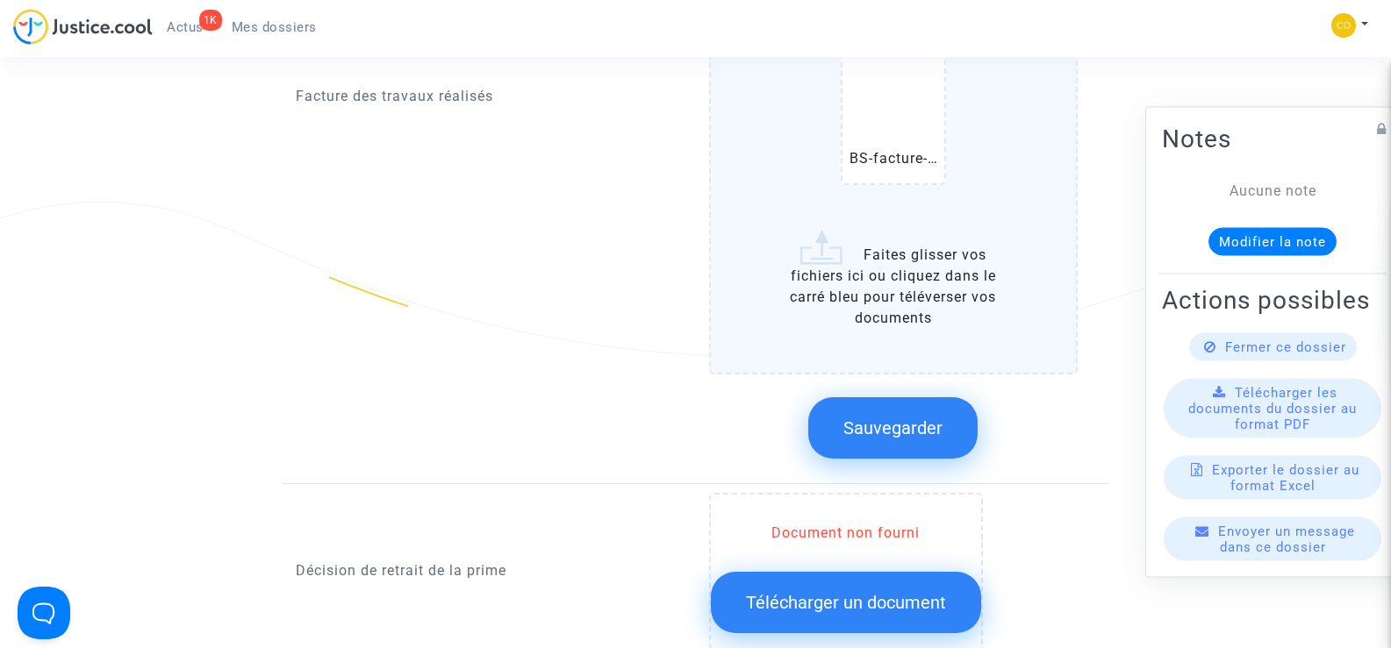
click at [906, 418] on span "Sauvegarder" at bounding box center [892, 428] width 99 height 21
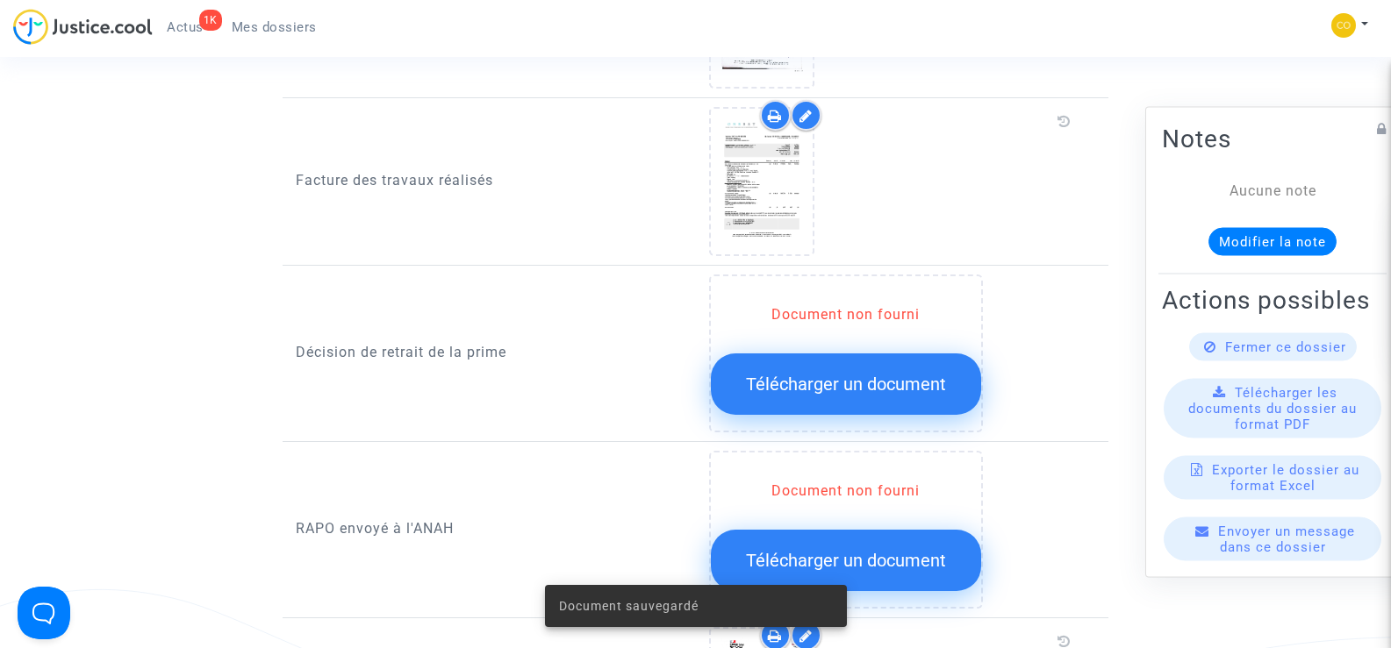
scroll to position [1316, 0]
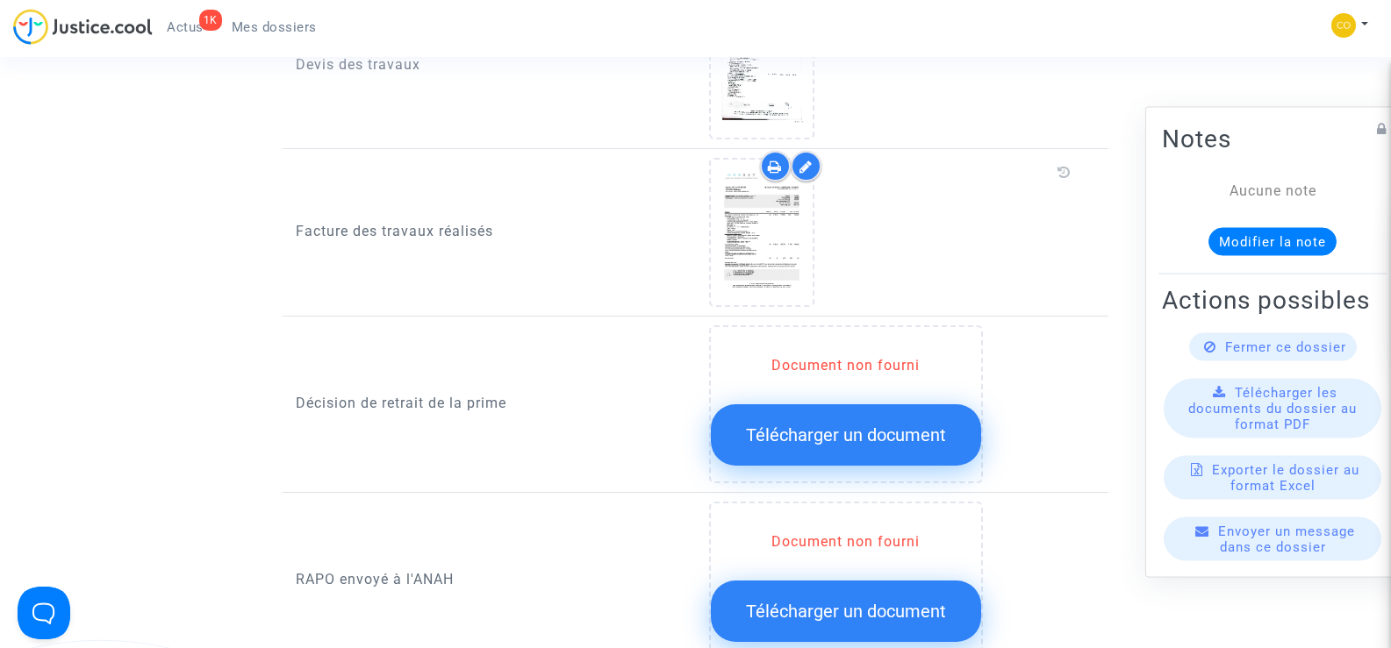
click at [822, 425] on span "Télécharger un document" at bounding box center [846, 435] width 200 height 21
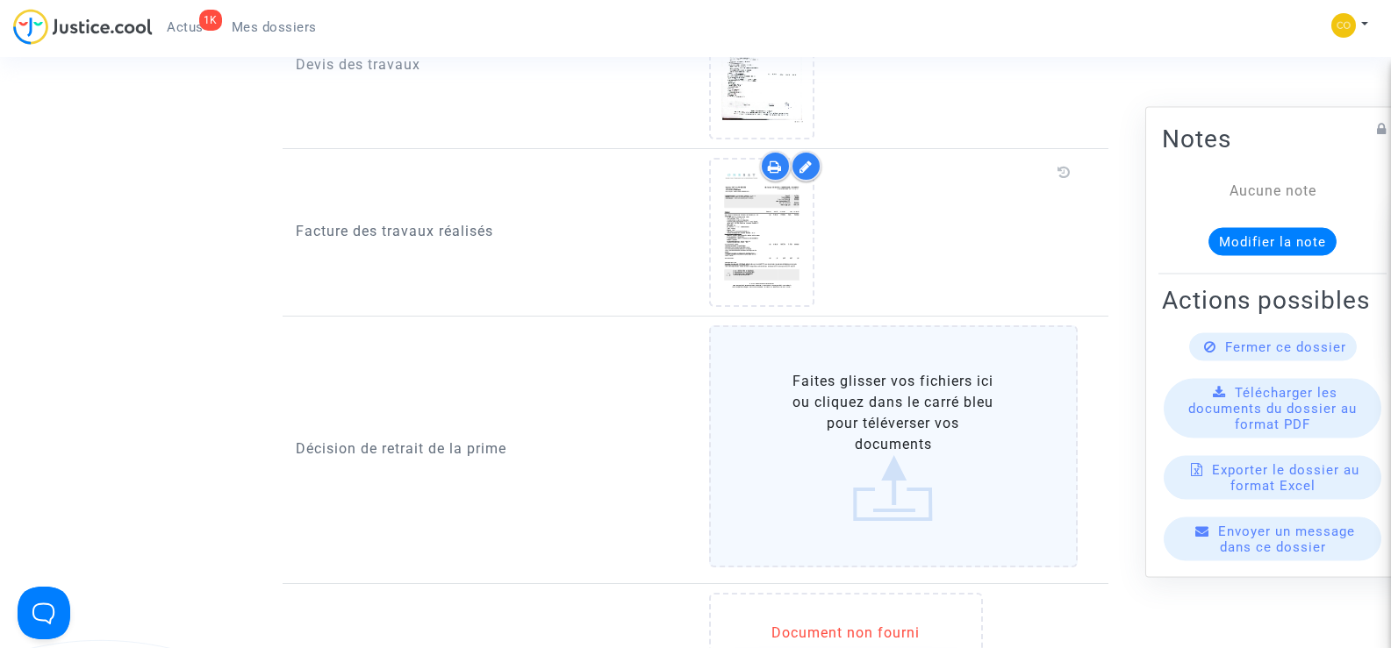
click at [870, 403] on label "Faites glisser vos fichiers ici ou cliquez dans le carré bleu pour téléverser v…" at bounding box center [893, 447] width 369 height 242
click at [0, 0] on input "Faites glisser vos fichiers ici ou cliquez dans le carré bleu pour téléverser v…" at bounding box center [0, 0] width 0 height 0
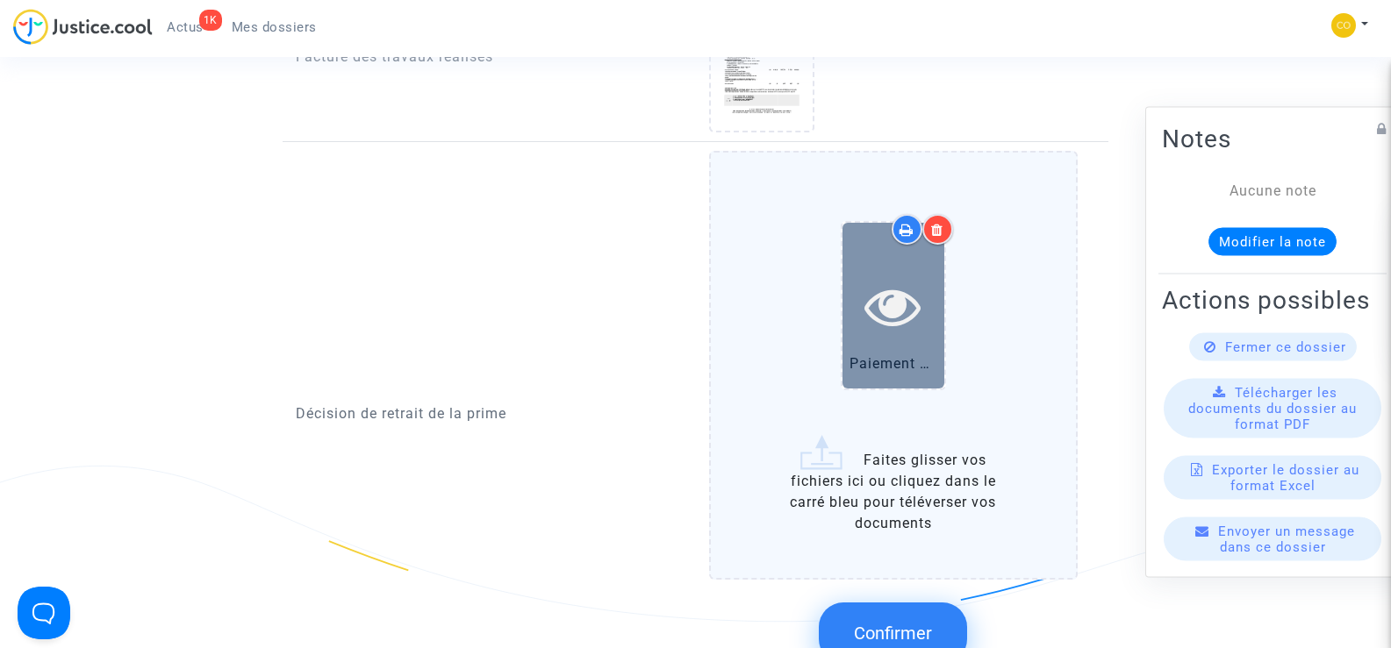
scroll to position [1492, 0]
click at [882, 284] on icon at bounding box center [892, 305] width 57 height 56
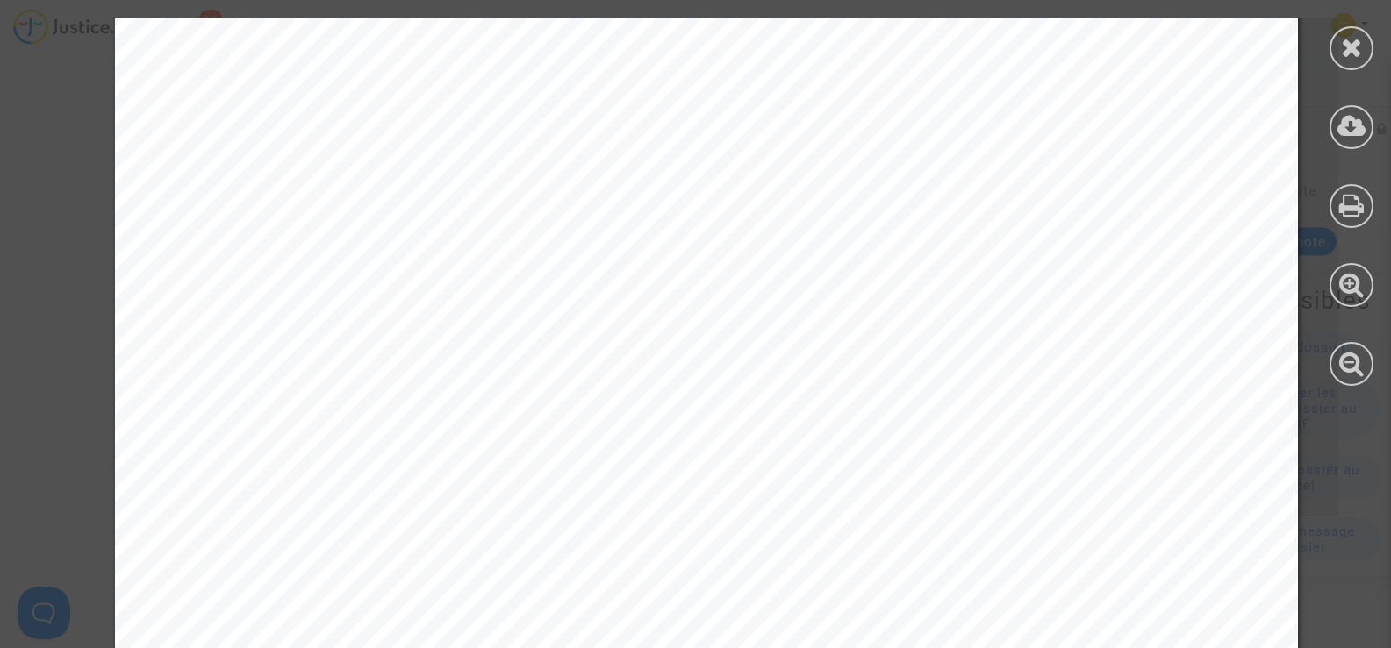
scroll to position [175, 0]
click at [1339, 52] on div at bounding box center [1351, 48] width 44 height 44
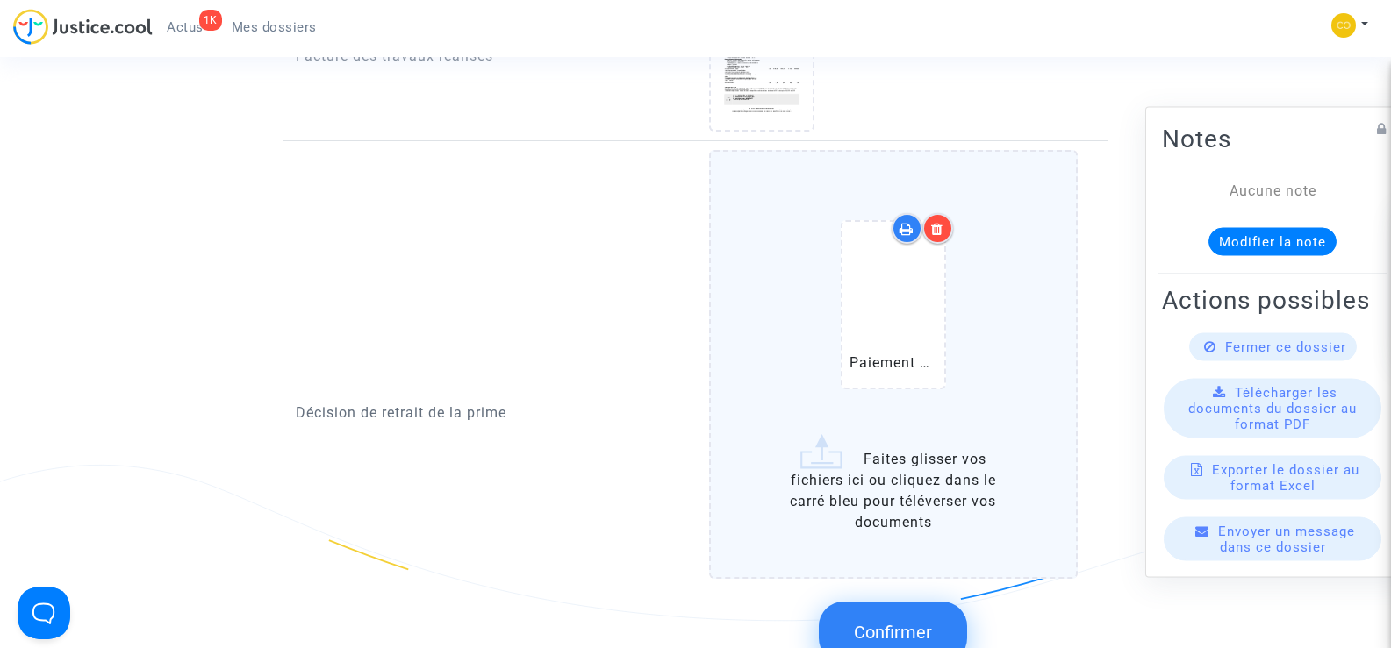
scroll to position [1667, 0]
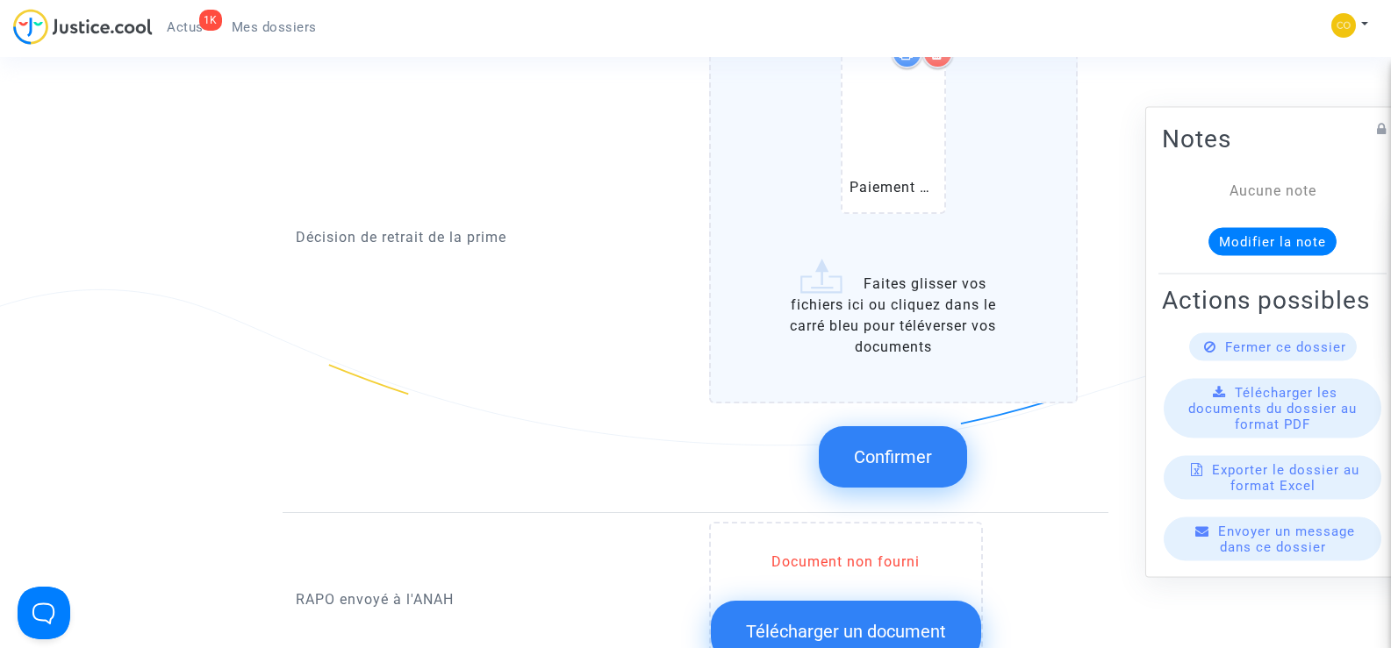
click at [906, 426] on button "Confirmer" at bounding box center [893, 456] width 148 height 61
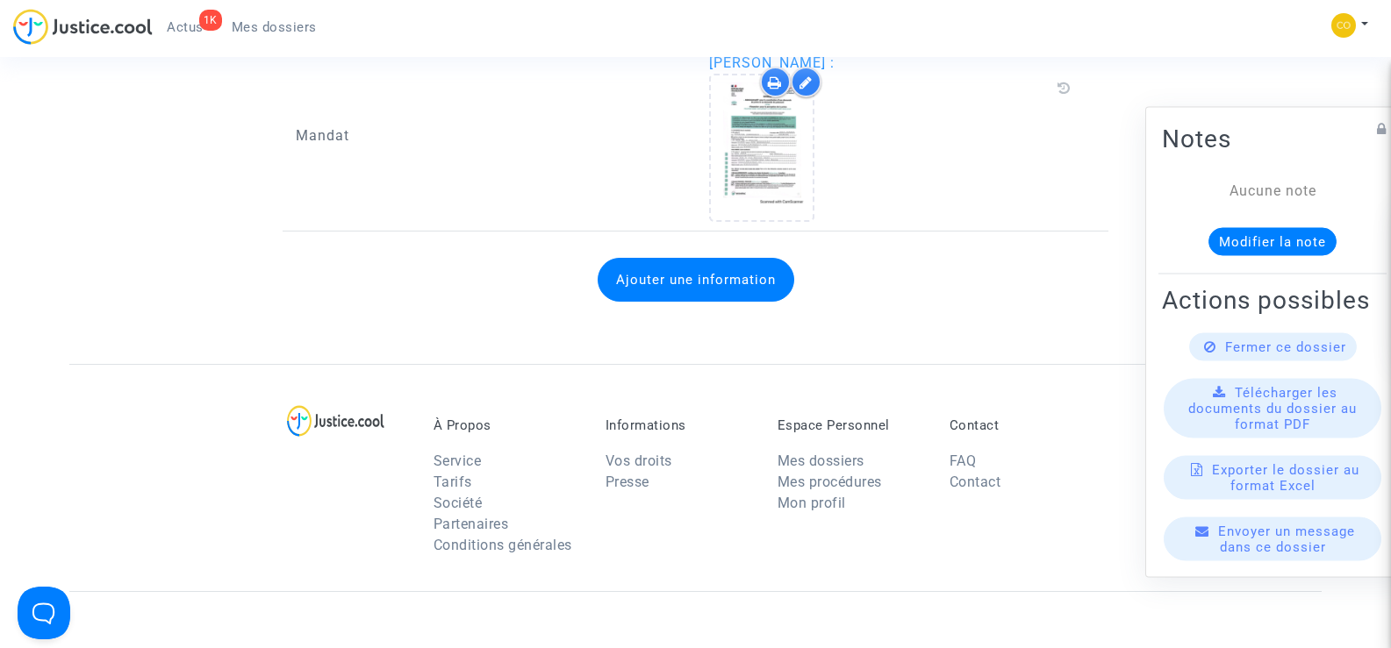
scroll to position [2281, 0]
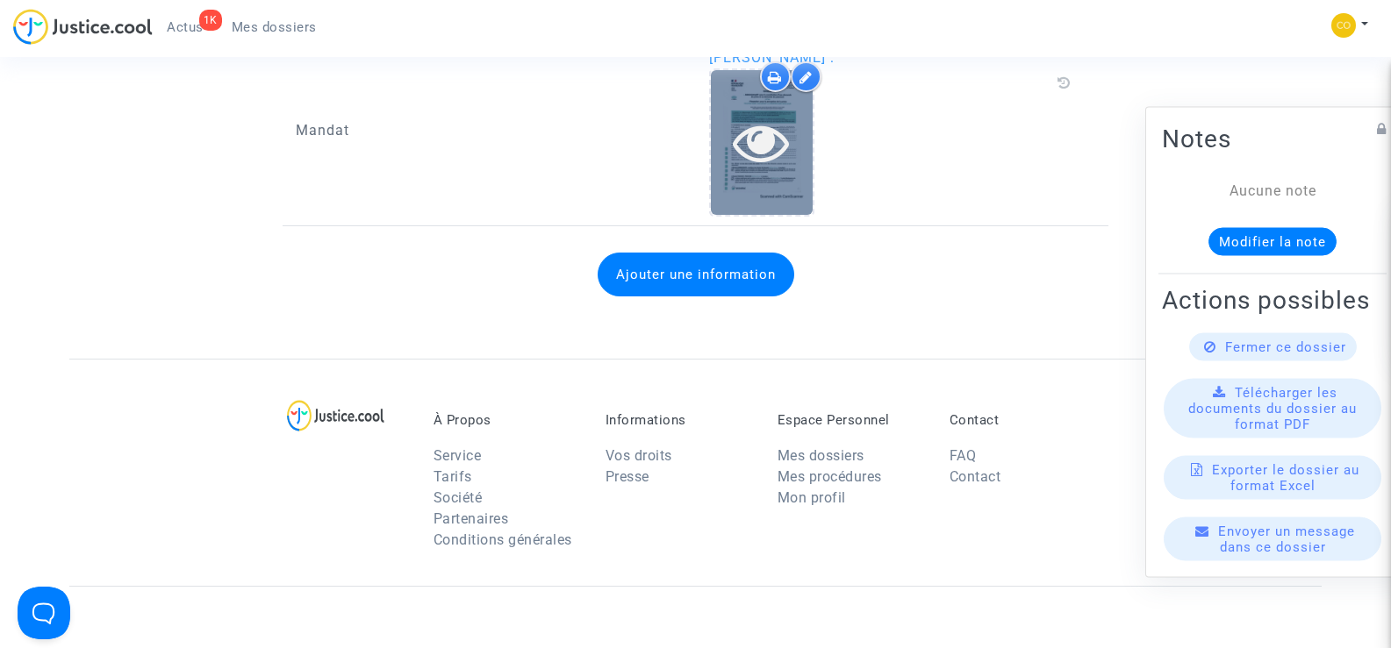
click at [744, 145] on icon at bounding box center [761, 142] width 57 height 56
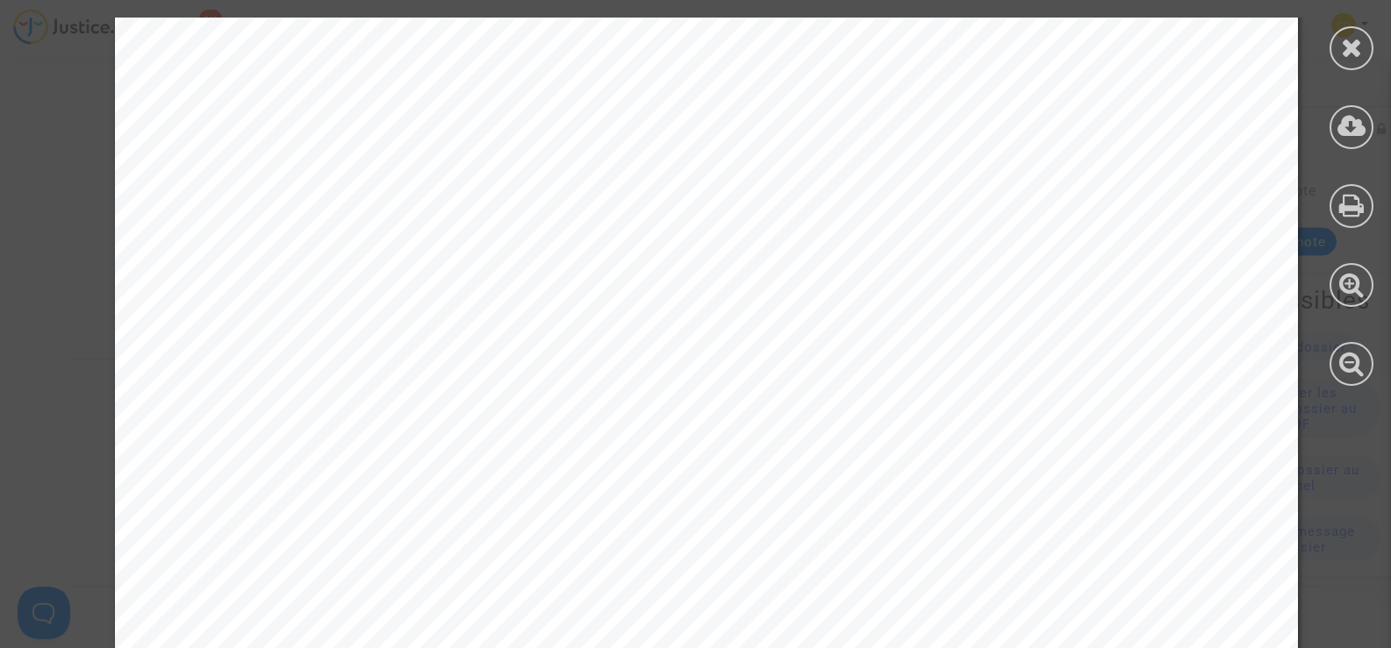
scroll to position [2748, 0]
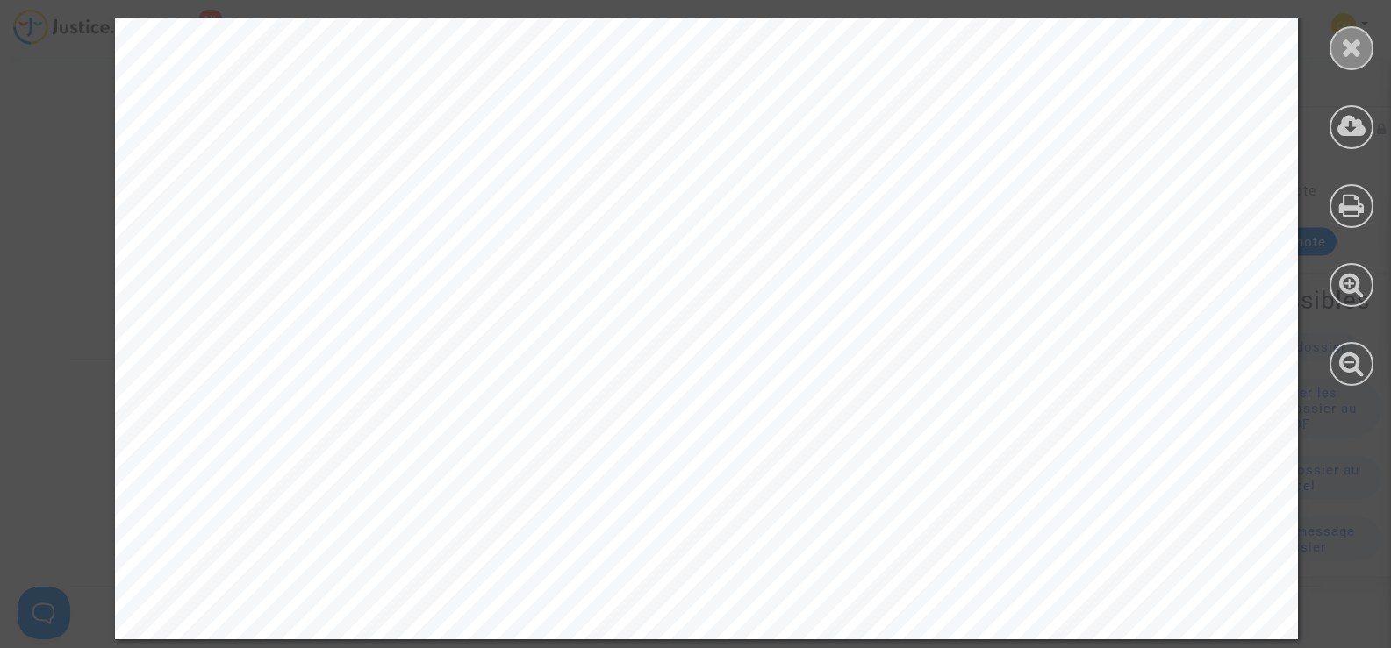
click at [1336, 37] on div at bounding box center [1351, 48] width 44 height 44
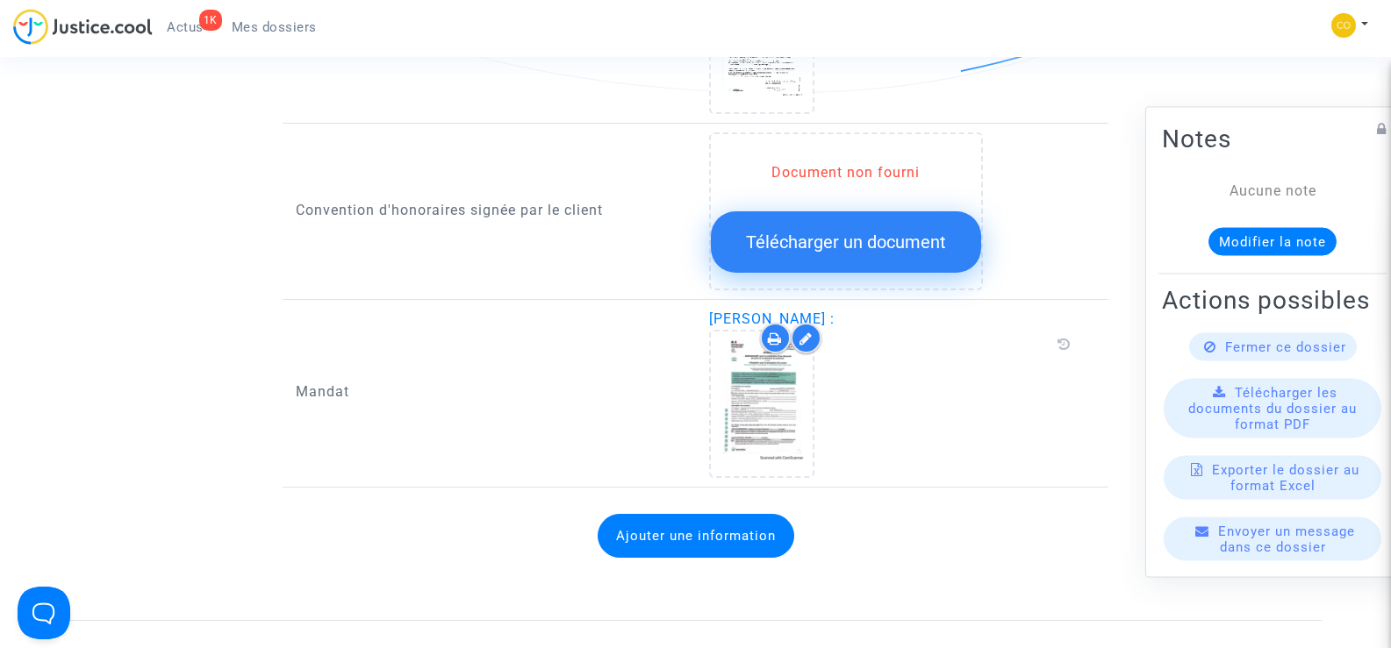
scroll to position [2018, 0]
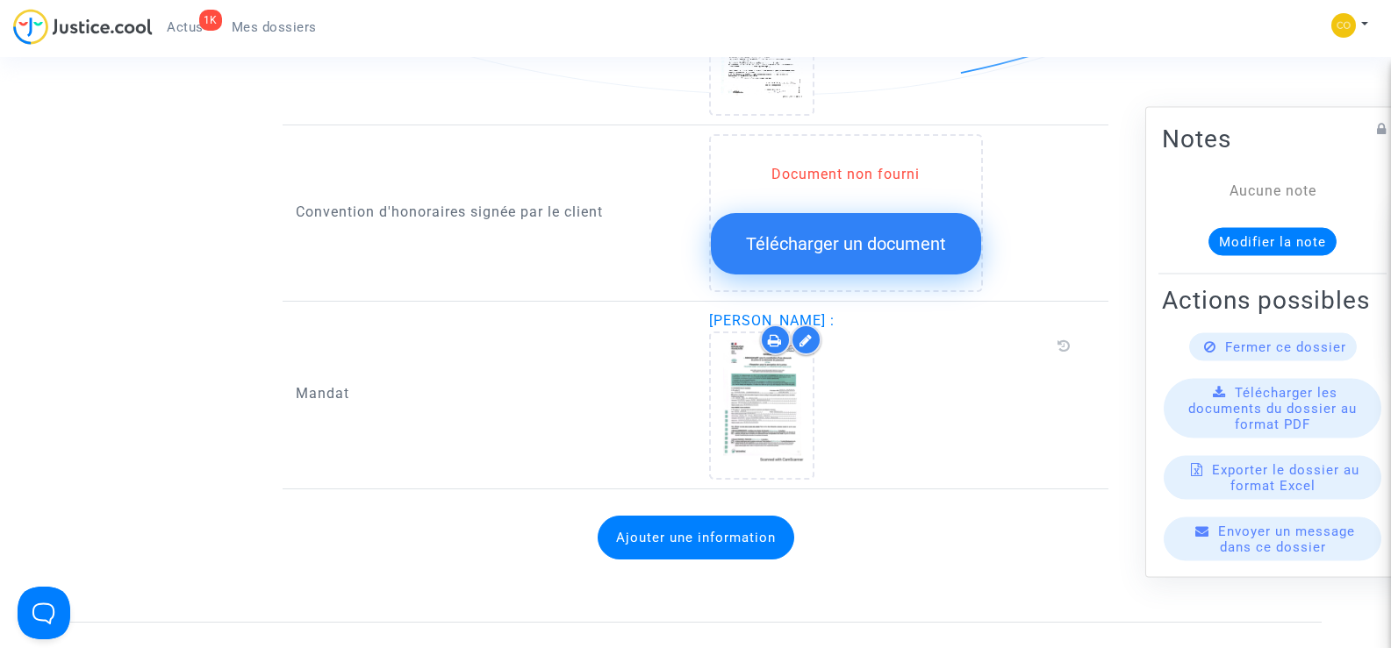
click at [813, 325] on div at bounding box center [806, 340] width 31 height 31
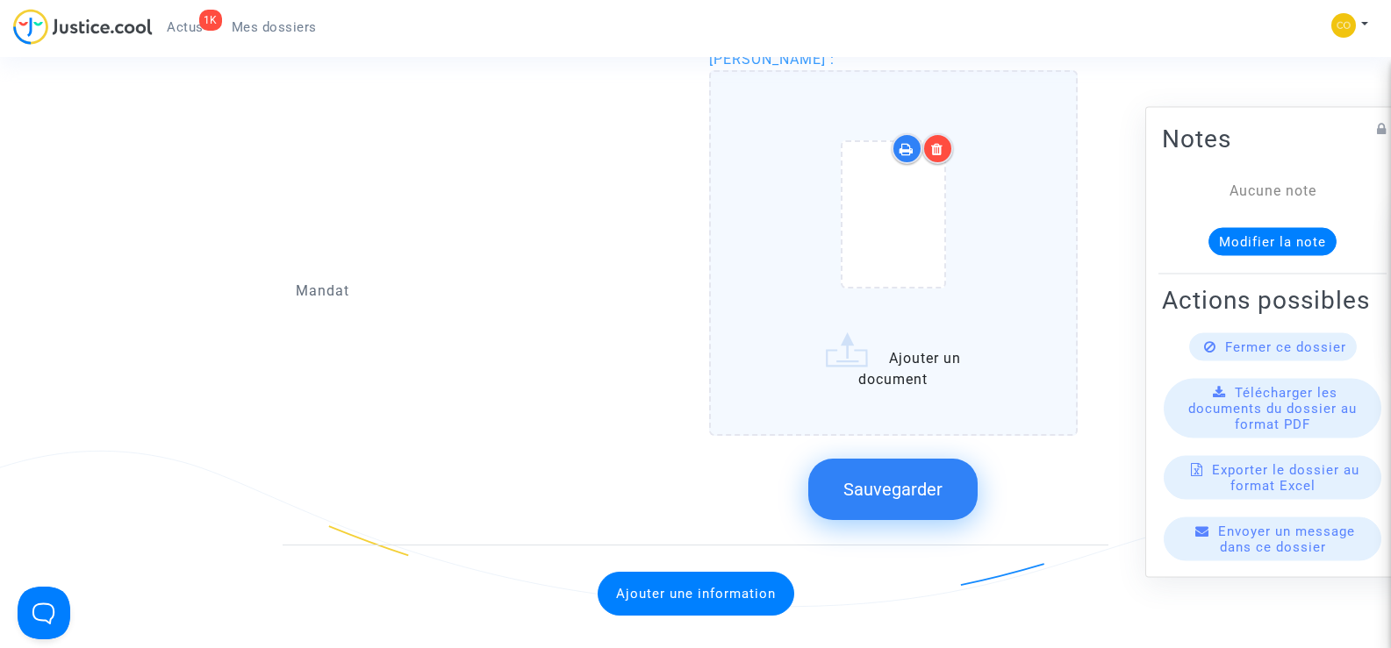
scroll to position [2281, 0]
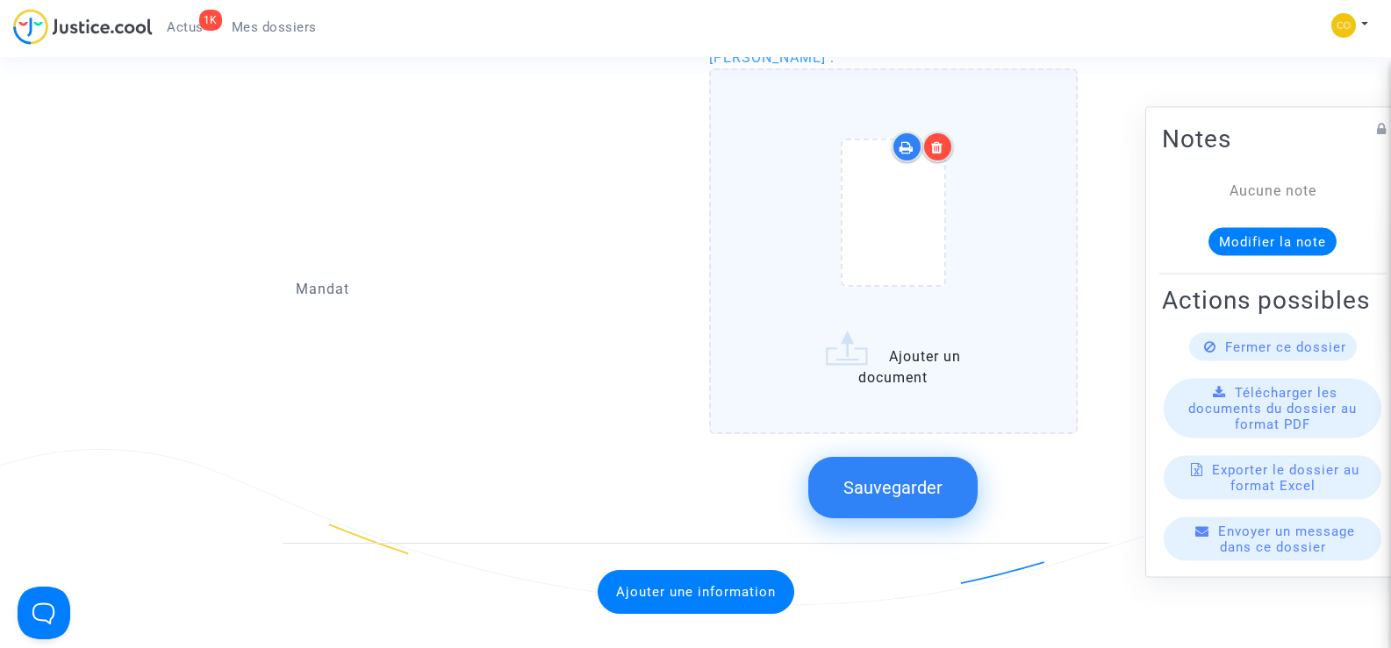
click at [934, 140] on icon at bounding box center [937, 147] width 12 height 14
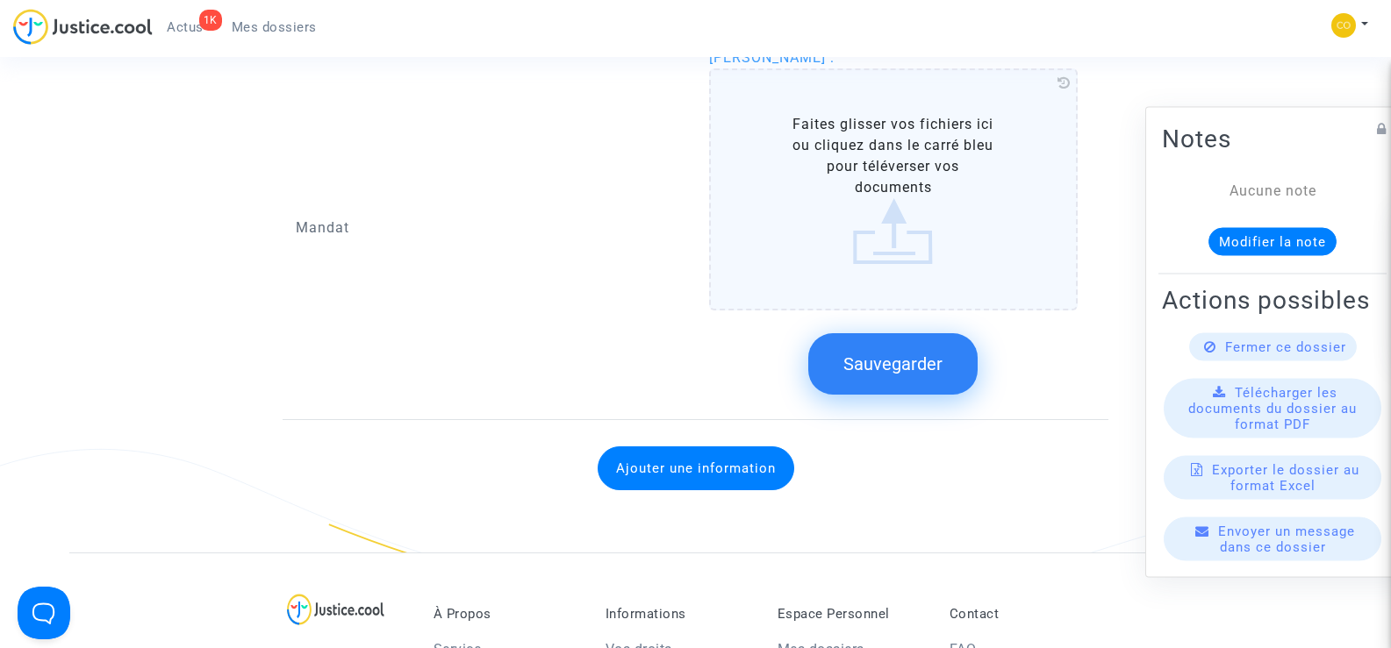
click at [923, 200] on label "Faites glisser vos fichiers ici ou cliquez dans le carré bleu pour téléverser v…" at bounding box center [893, 189] width 369 height 242
click at [0, 0] on input "Faites glisser vos fichiers ici ou cliquez dans le carré bleu pour téléverser v…" at bounding box center [0, 0] width 0 height 0
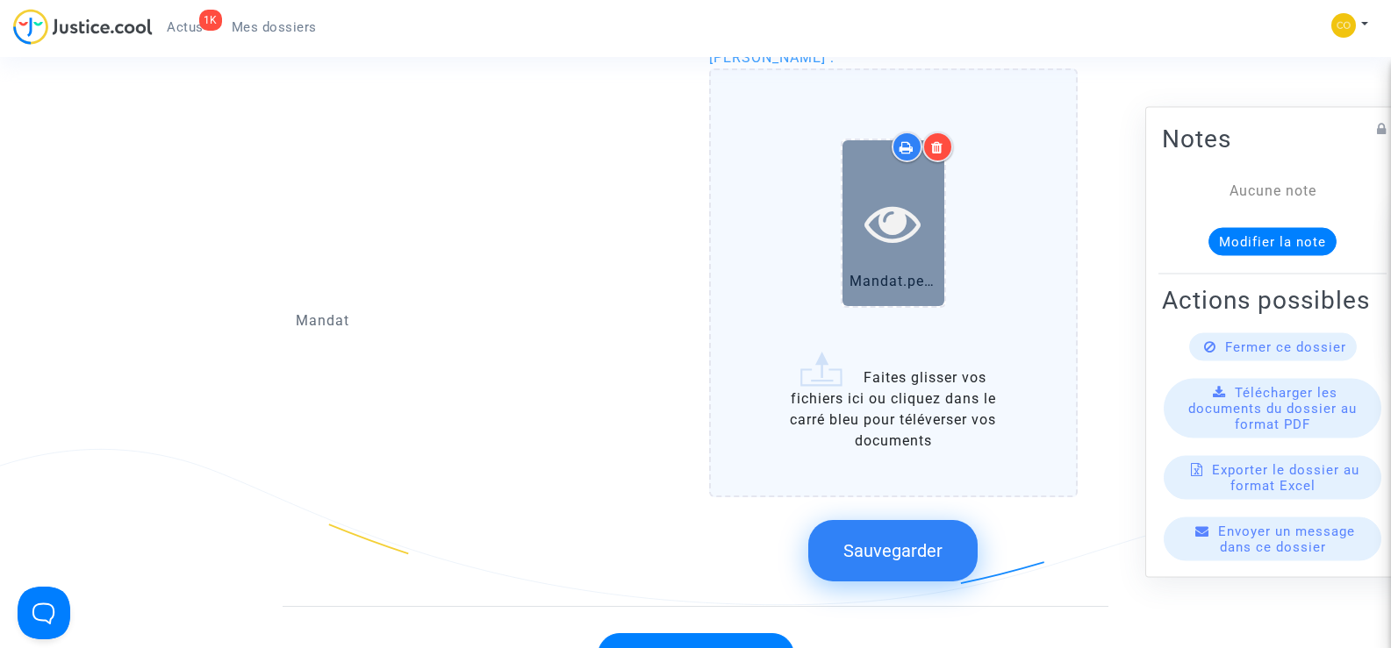
click at [913, 234] on div at bounding box center [893, 223] width 102 height 166
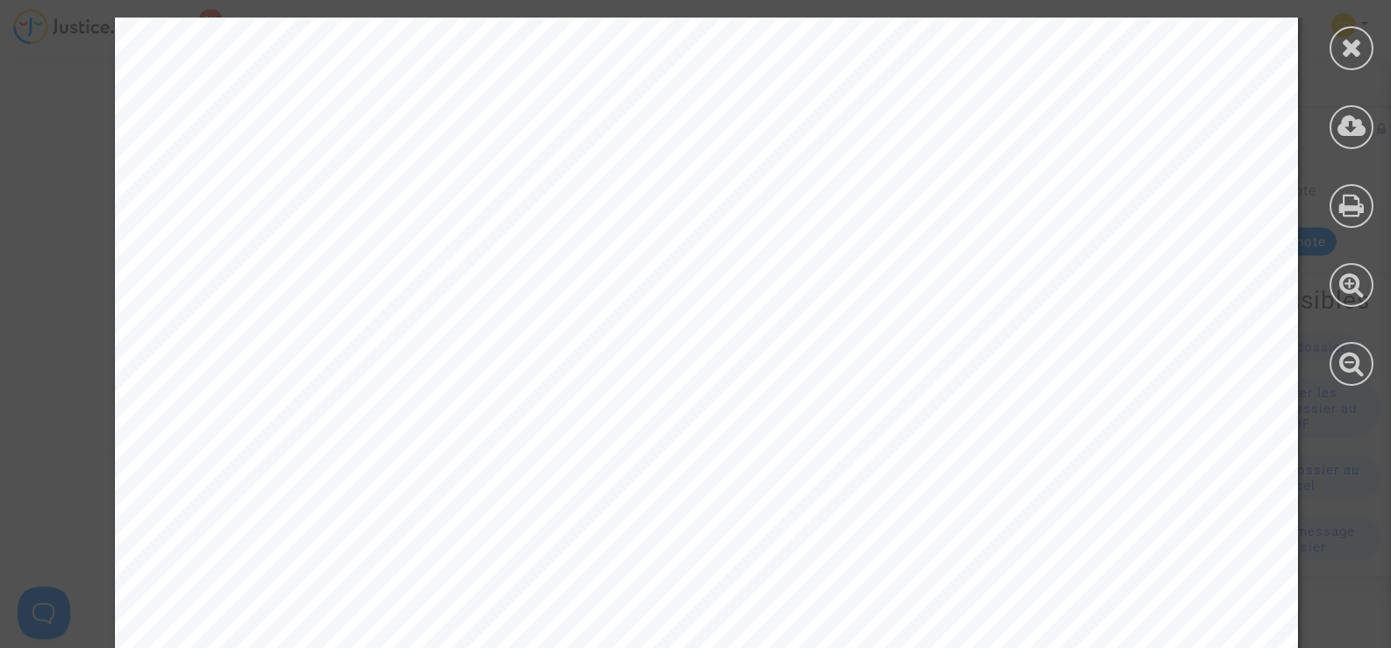
scroll to position [2748, 0]
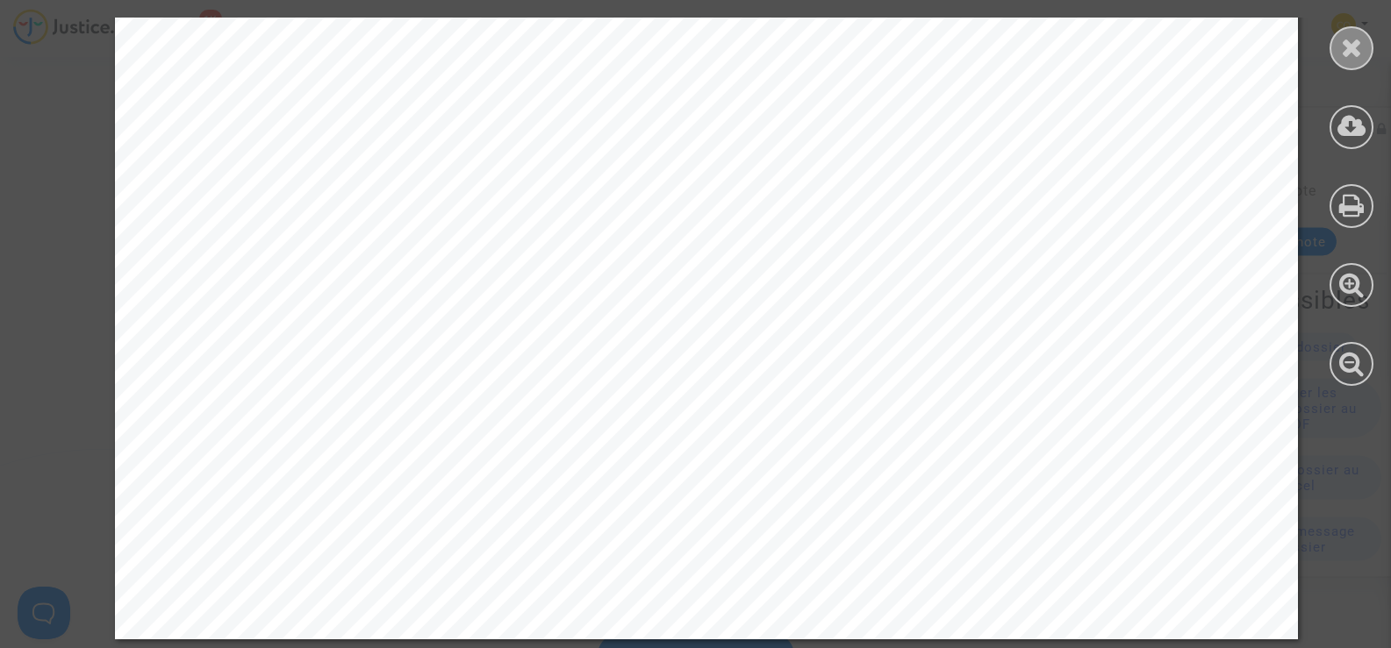
click at [1367, 53] on div at bounding box center [1351, 48] width 44 height 44
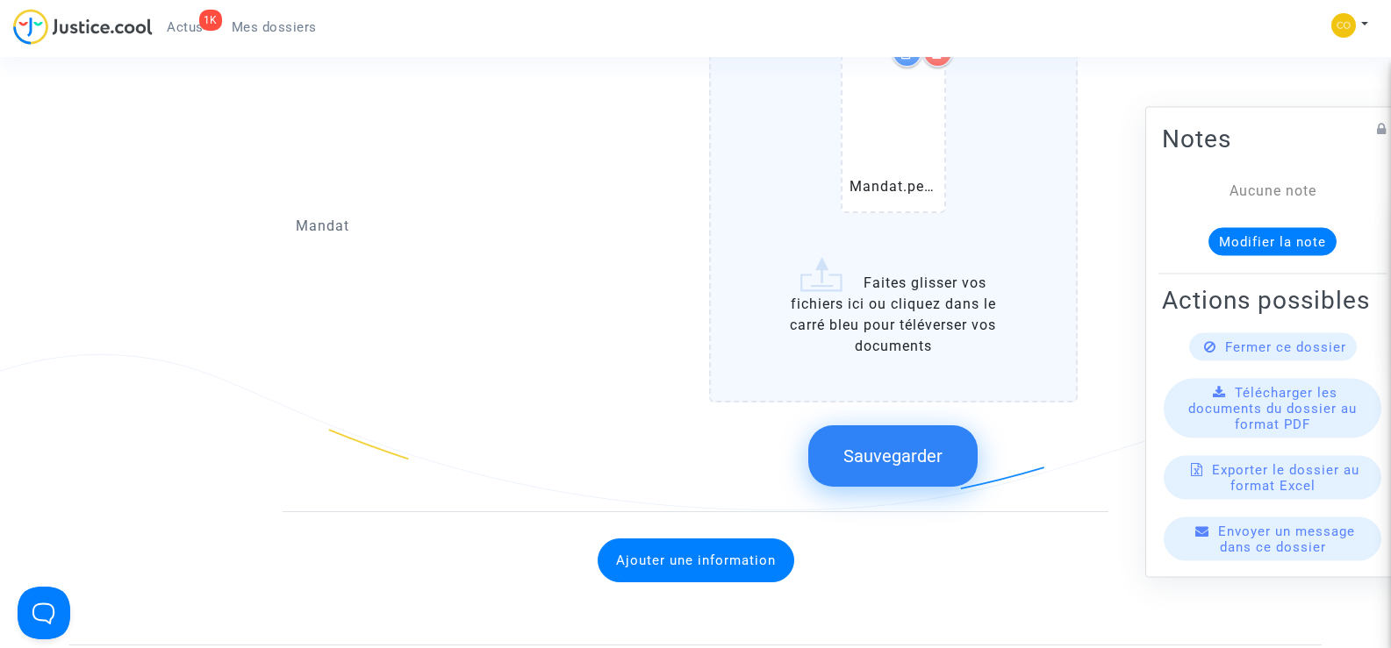
scroll to position [2545, 0]
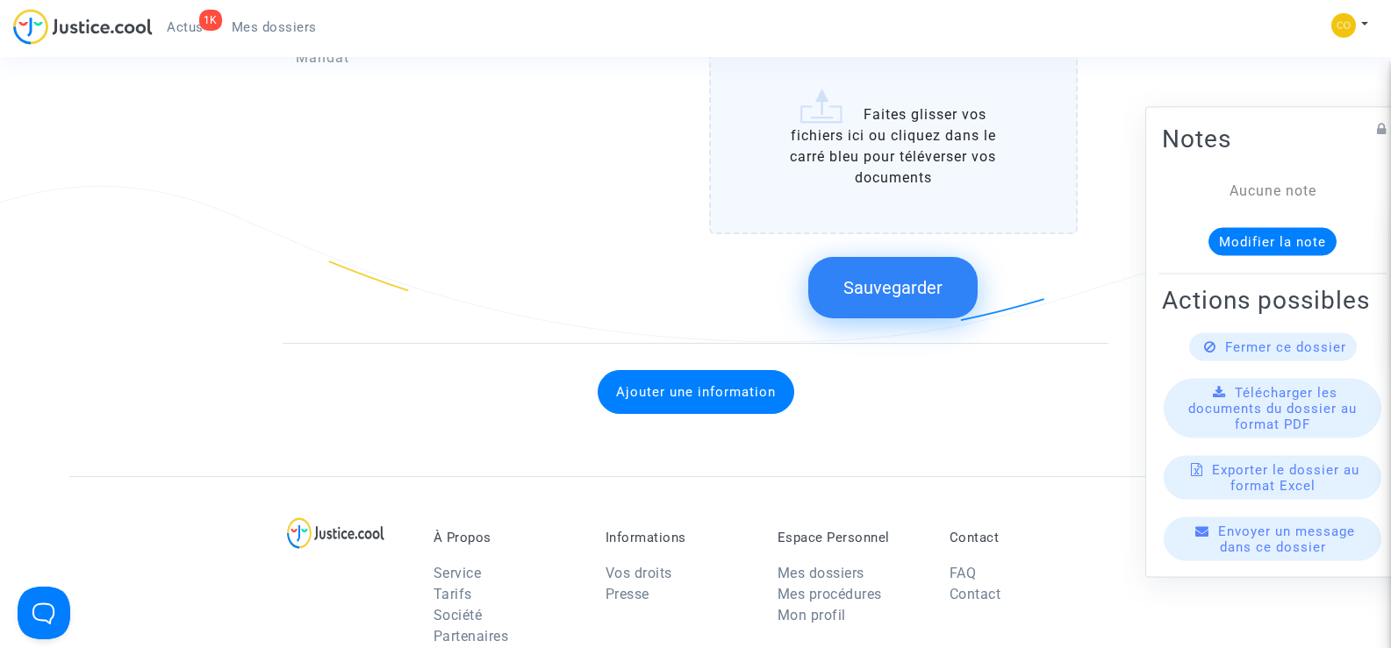
click at [927, 277] on span "Sauvegarder" at bounding box center [892, 287] width 99 height 21
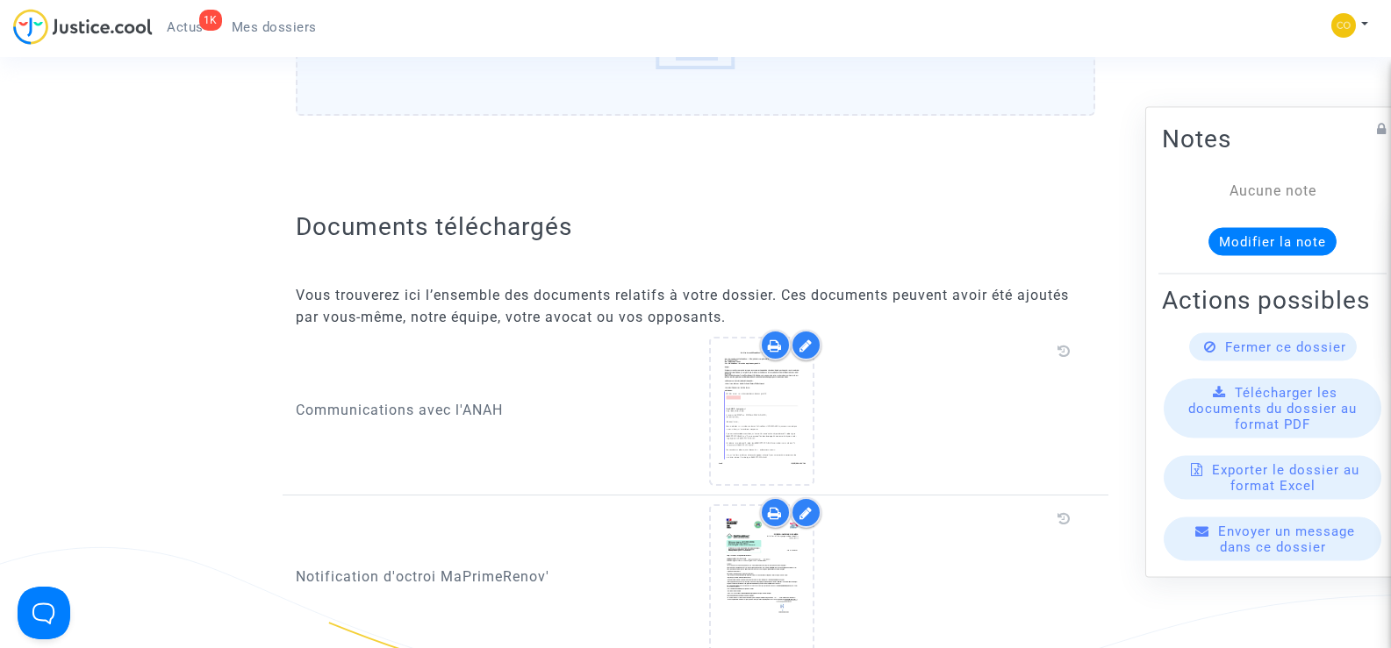
scroll to position [867, 0]
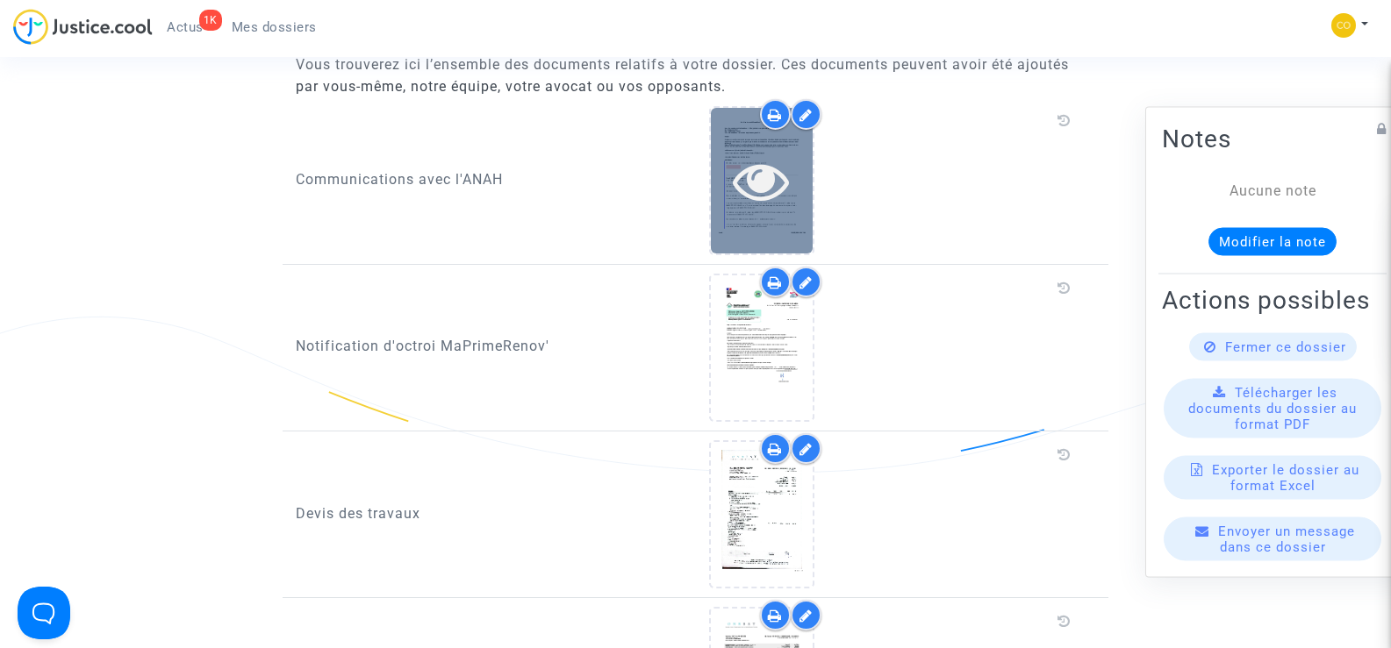
click at [802, 168] on div at bounding box center [762, 181] width 102 height 56
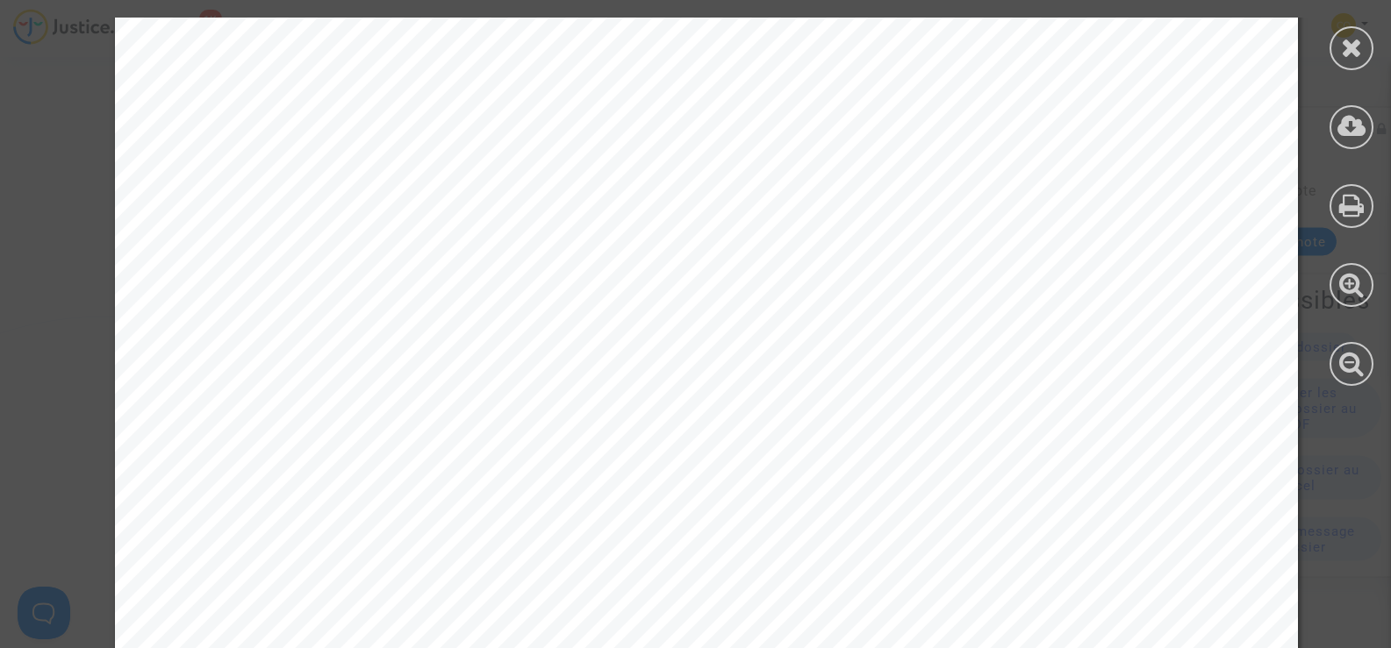
scroll to position [2545, 0]
click at [1347, 57] on icon at bounding box center [1352, 47] width 22 height 26
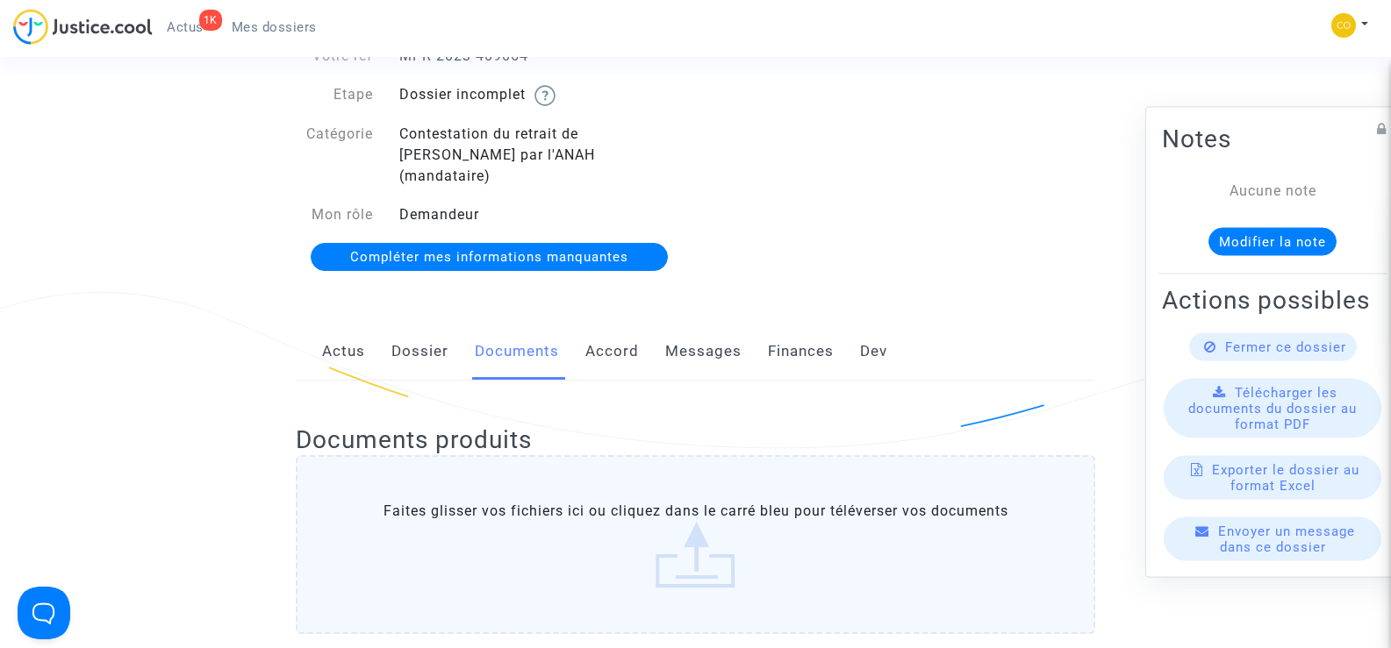
scroll to position [0, 0]
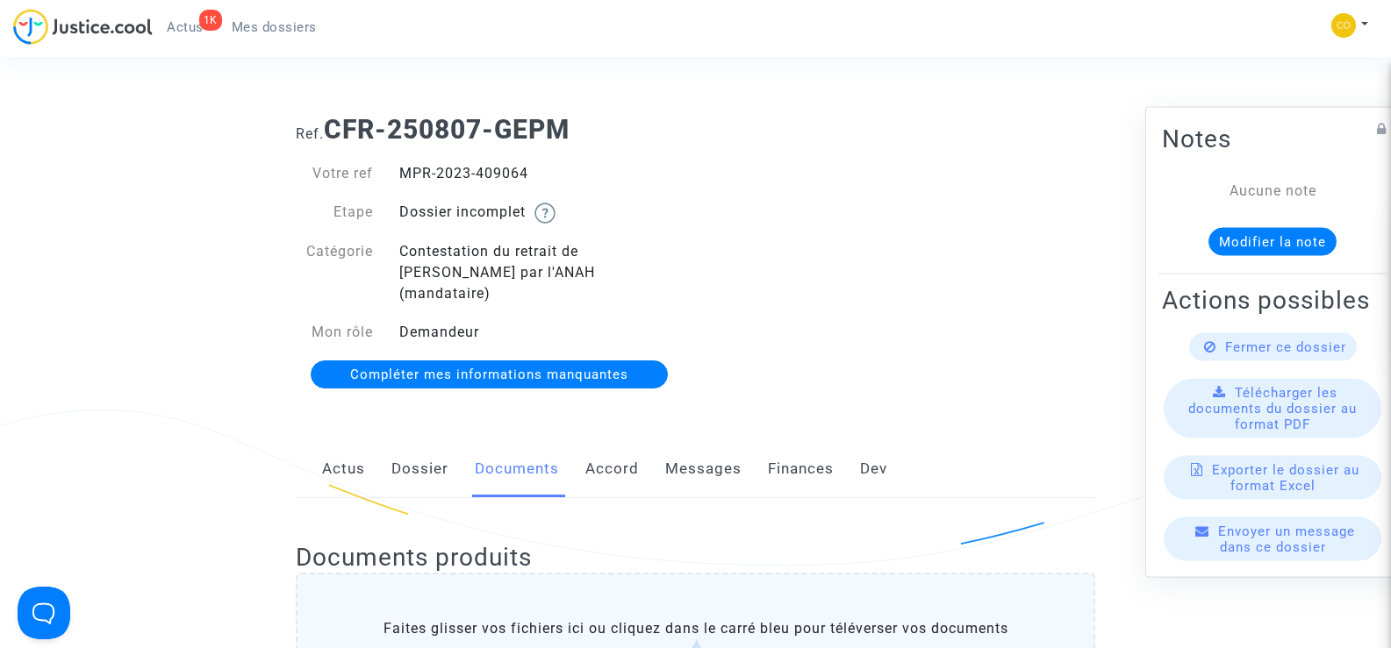
drag, startPoint x: 546, startPoint y: 164, endPoint x: 405, endPoint y: 166, distance: 141.3
click at [405, 166] on div "MPR-2023-409064" at bounding box center [541, 173] width 310 height 21
copy div "MPR-2023-409064"
click at [964, 239] on div "Ref. CFR-250807-GEPM Votre ref MPR-2023-409064 Etape Dossier incomplet Catégori…" at bounding box center [696, 253] width 826 height 304
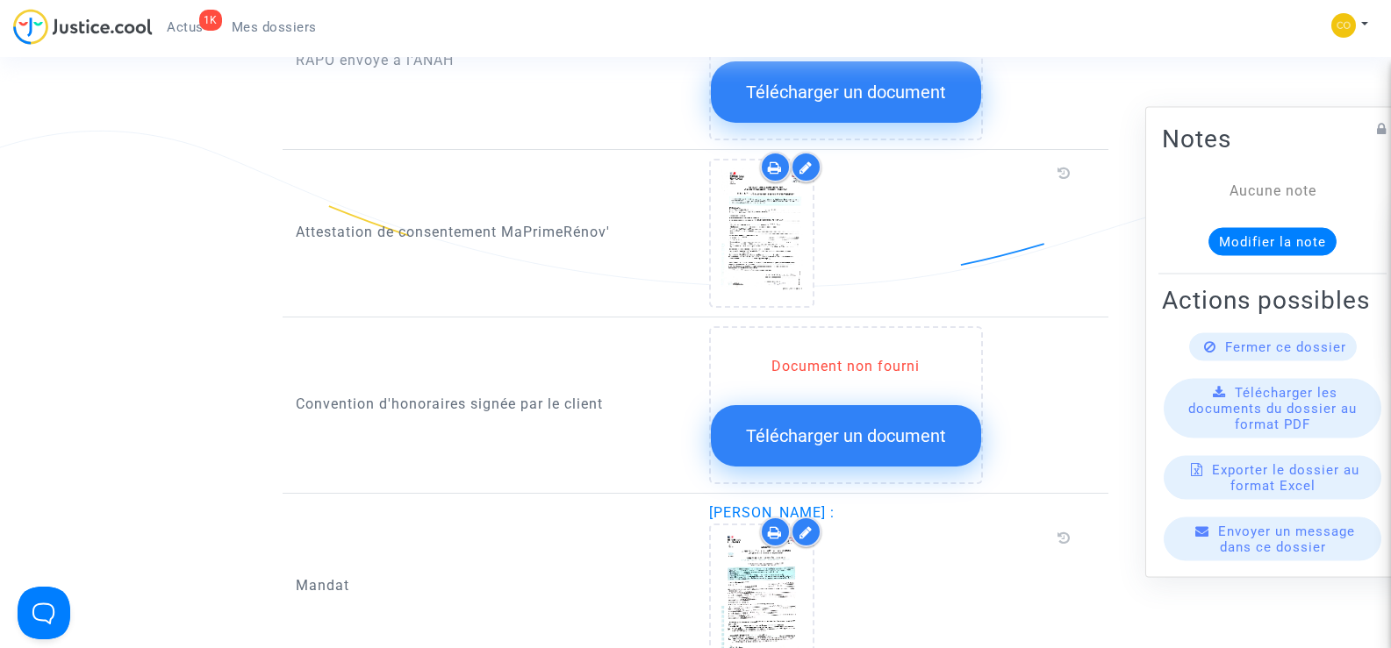
scroll to position [1755, 0]
